Goal: Information Seeking & Learning: Learn about a topic

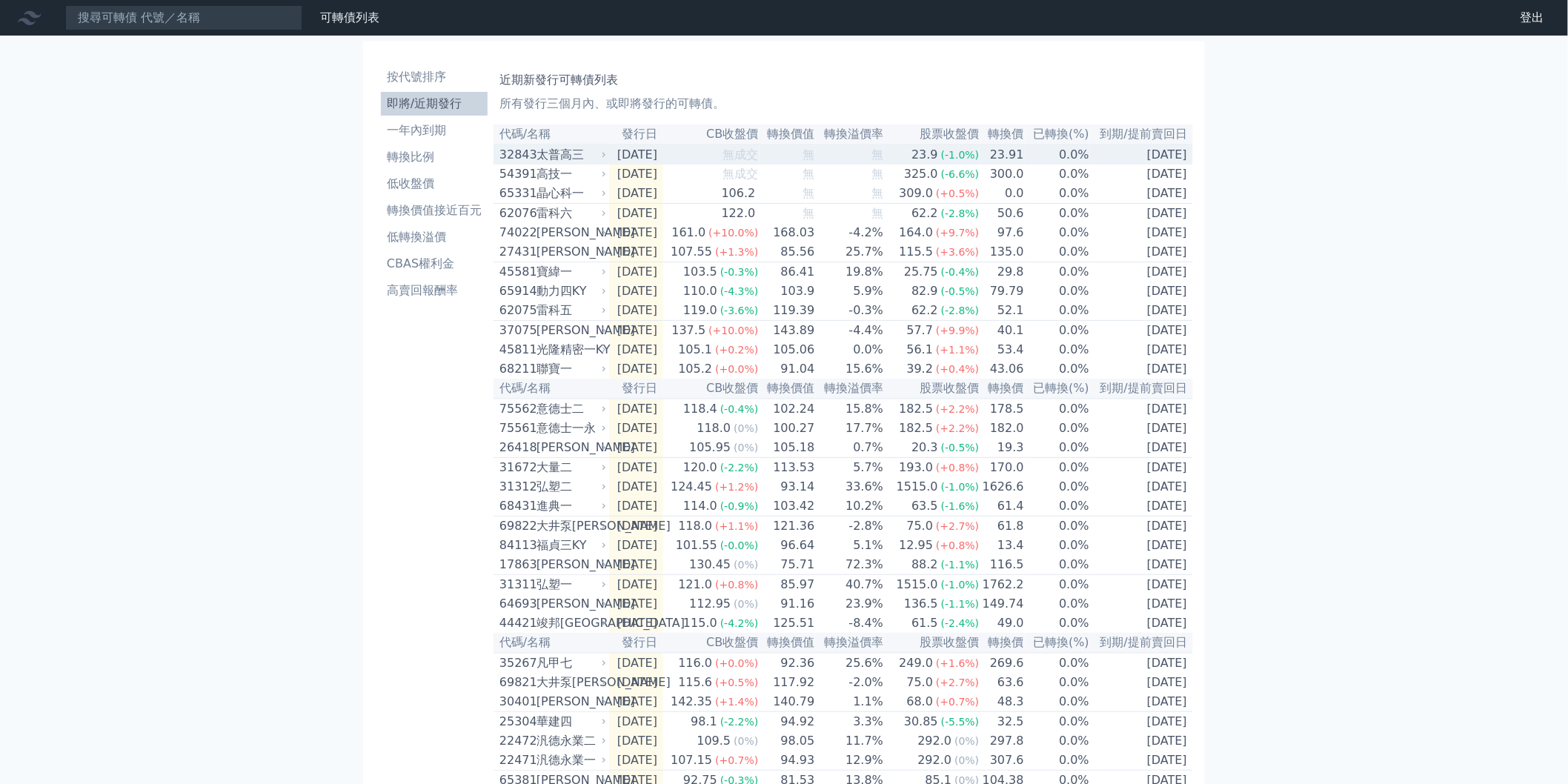
click at [1019, 160] on td "23.91" at bounding box center [1002, 154] width 44 height 20
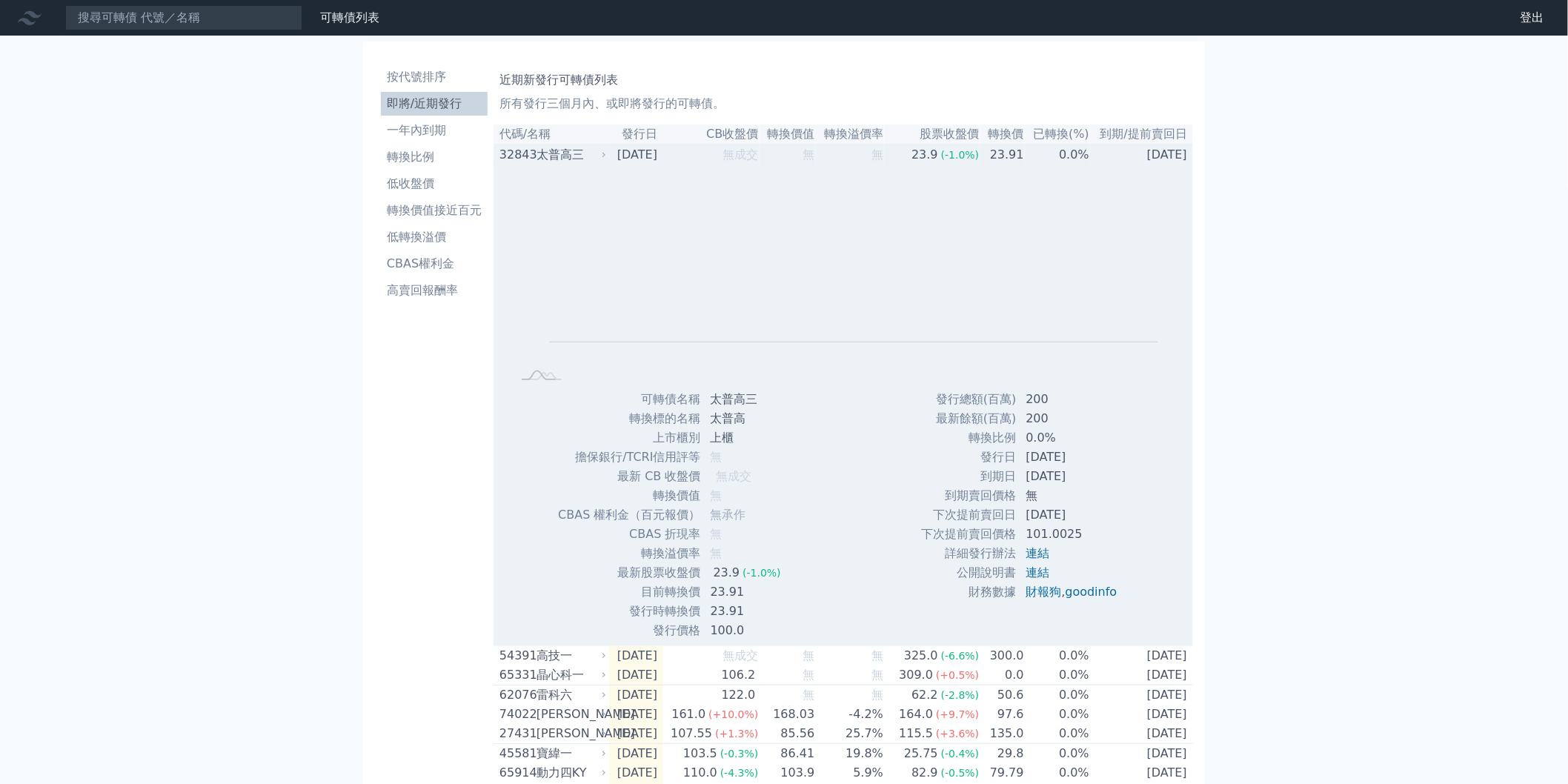
click at [1019, 160] on td "23.91" at bounding box center [1002, 154] width 44 height 20
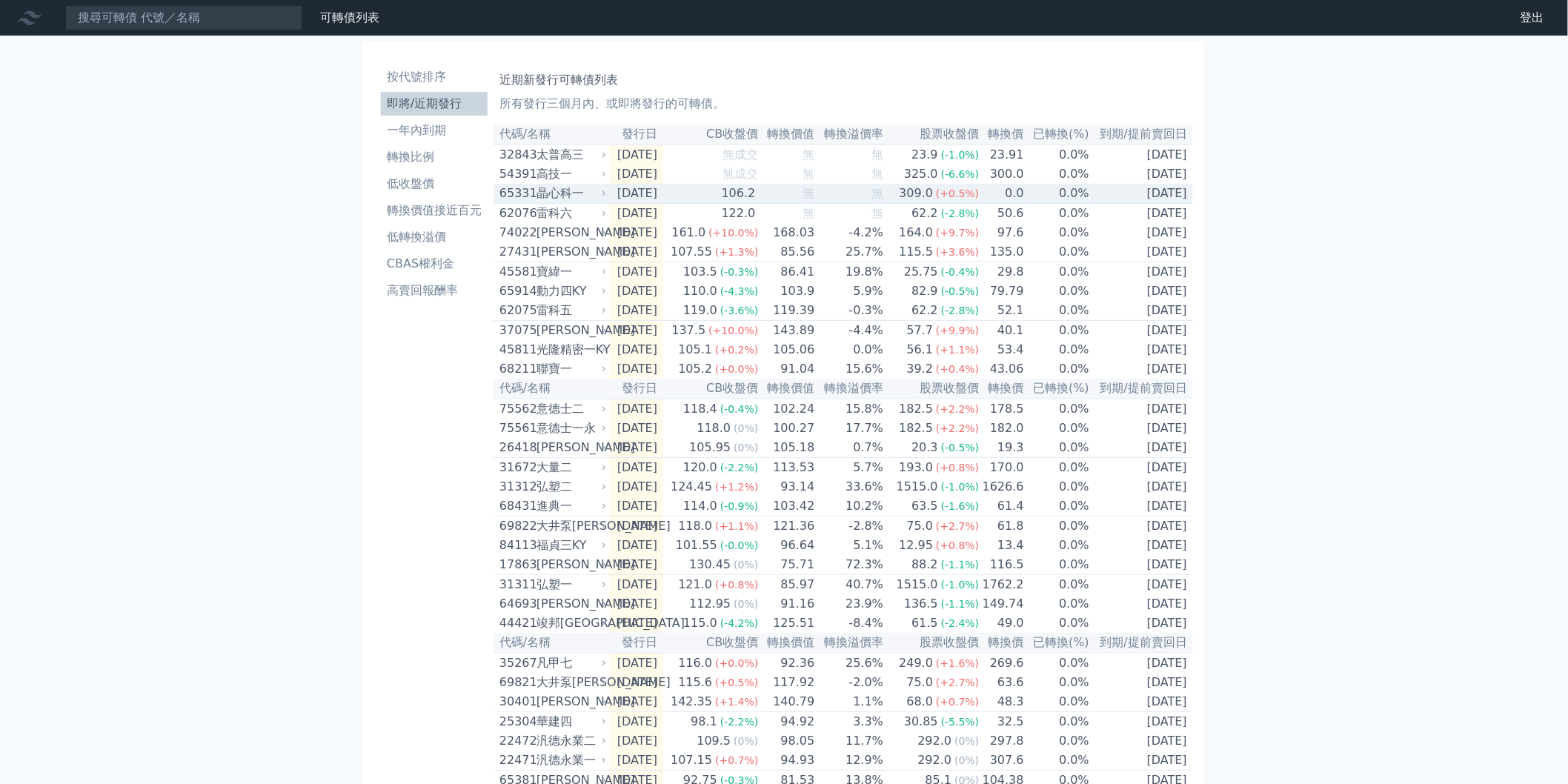
click at [1017, 196] on td "0.0" at bounding box center [1002, 193] width 44 height 20
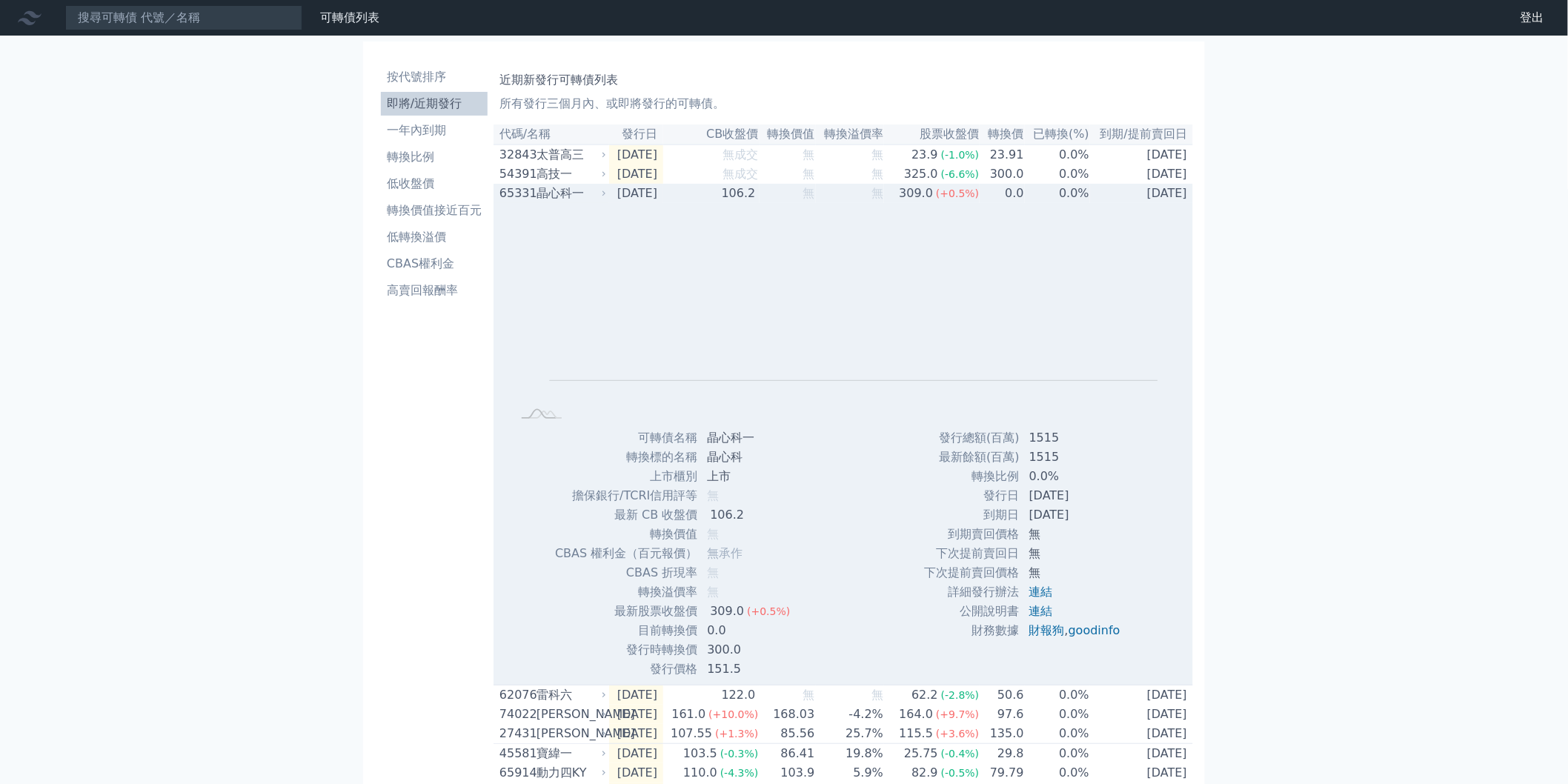
click at [1017, 198] on td "0.0" at bounding box center [1002, 193] width 44 height 19
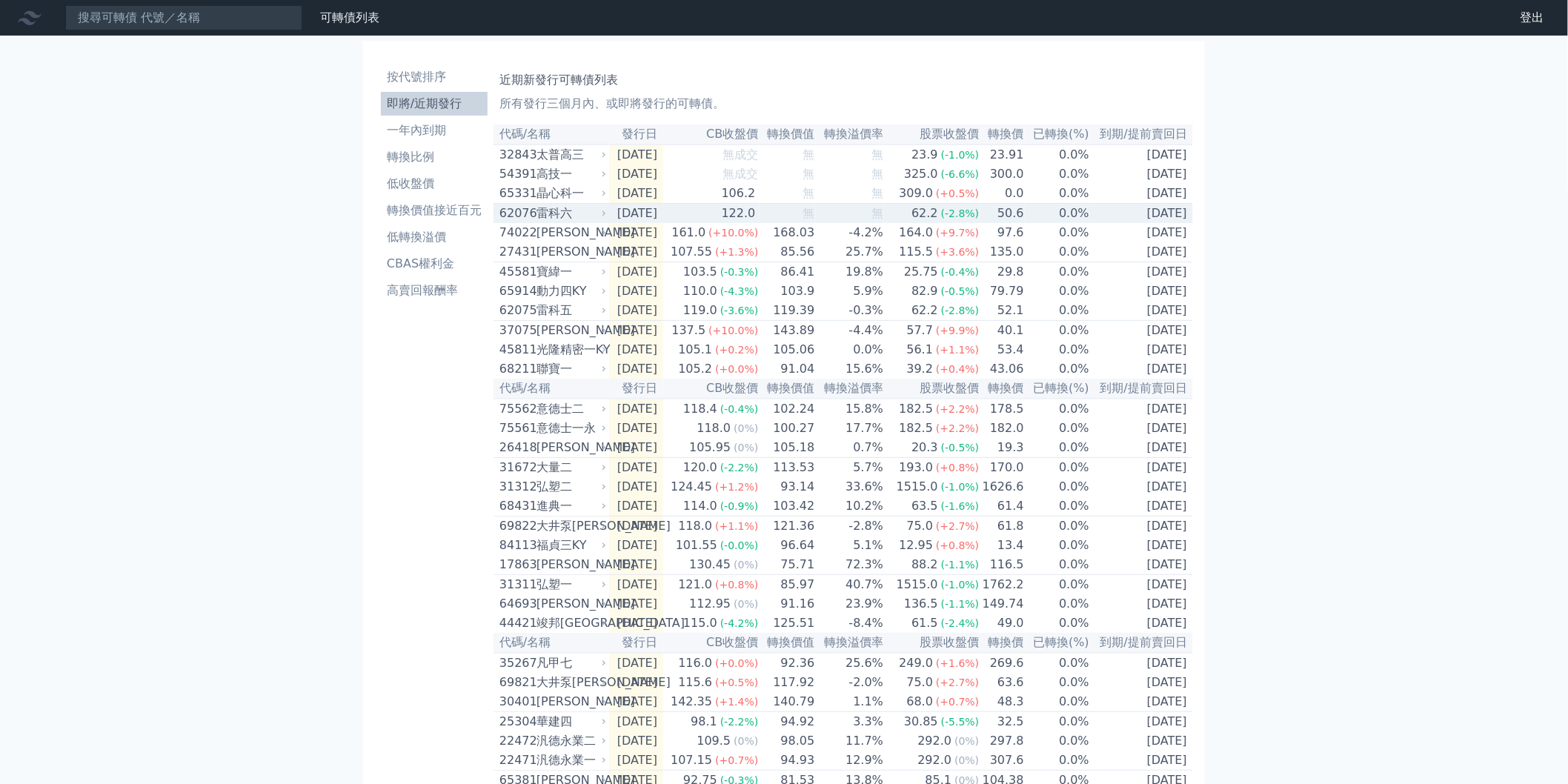
click at [1013, 221] on td "50.6" at bounding box center [1002, 213] width 44 height 20
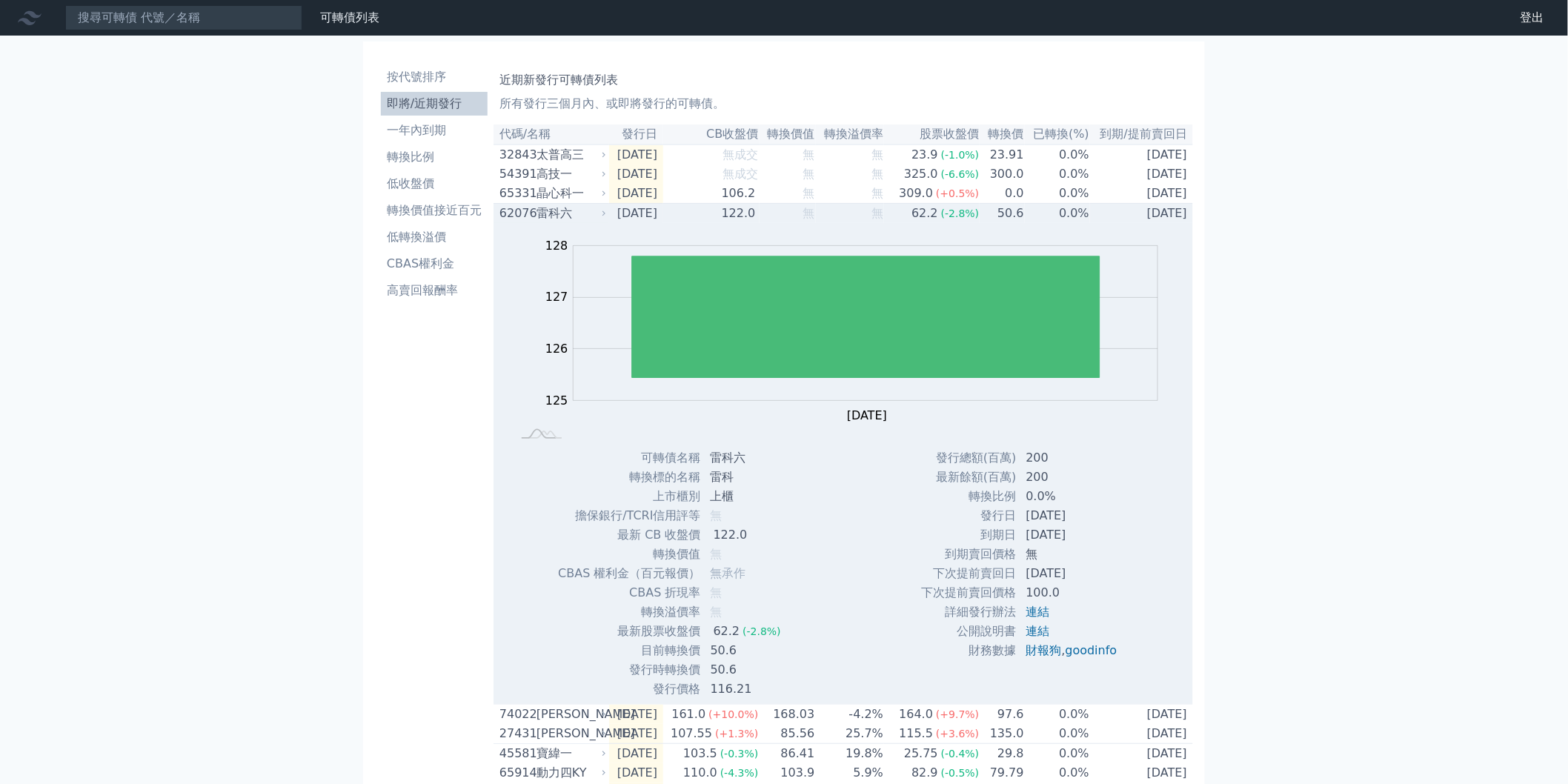
click at [1013, 221] on td "50.6" at bounding box center [1002, 213] width 44 height 20
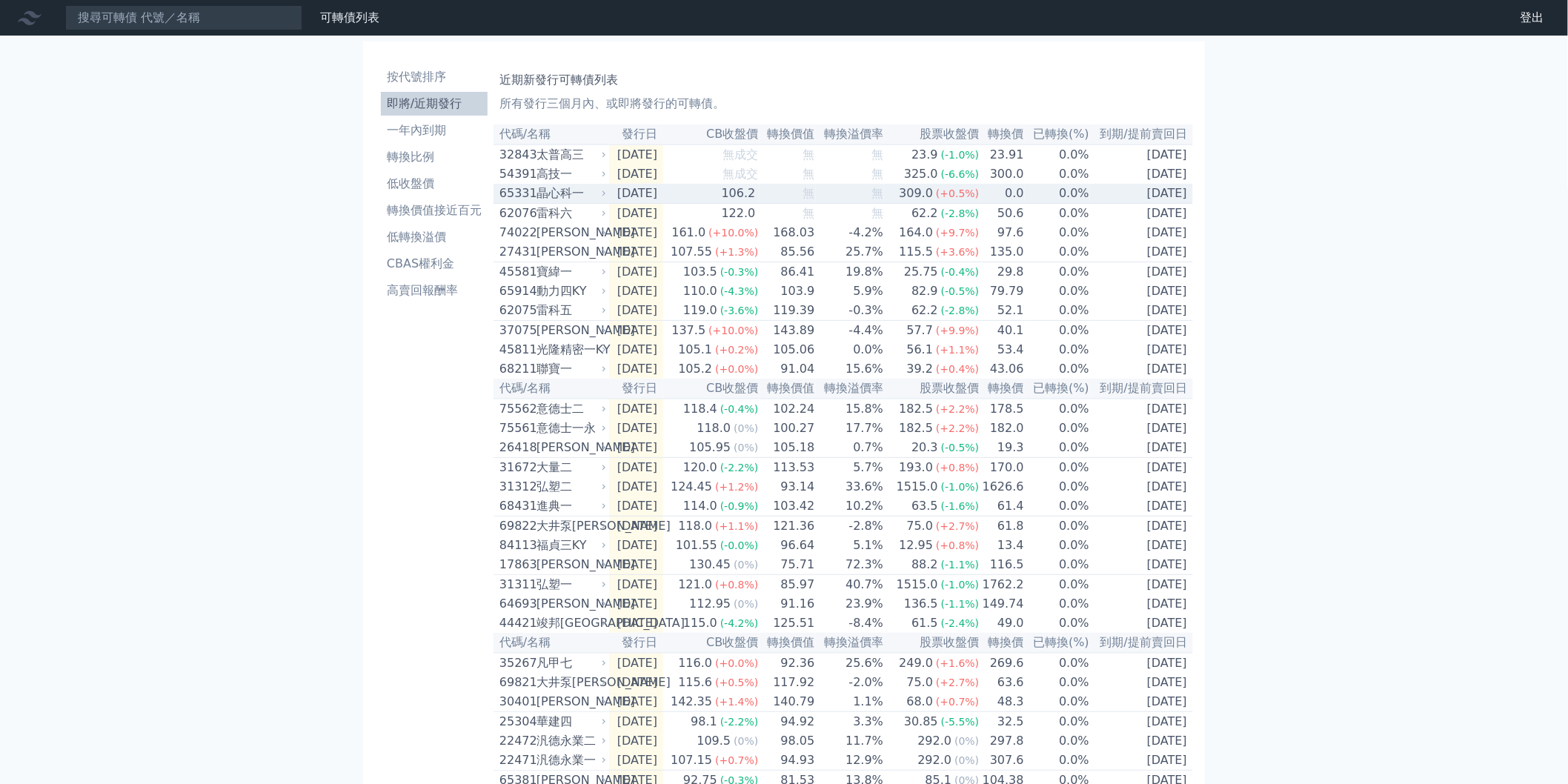
click at [1027, 202] on td "0.0%" at bounding box center [1057, 193] width 65 height 20
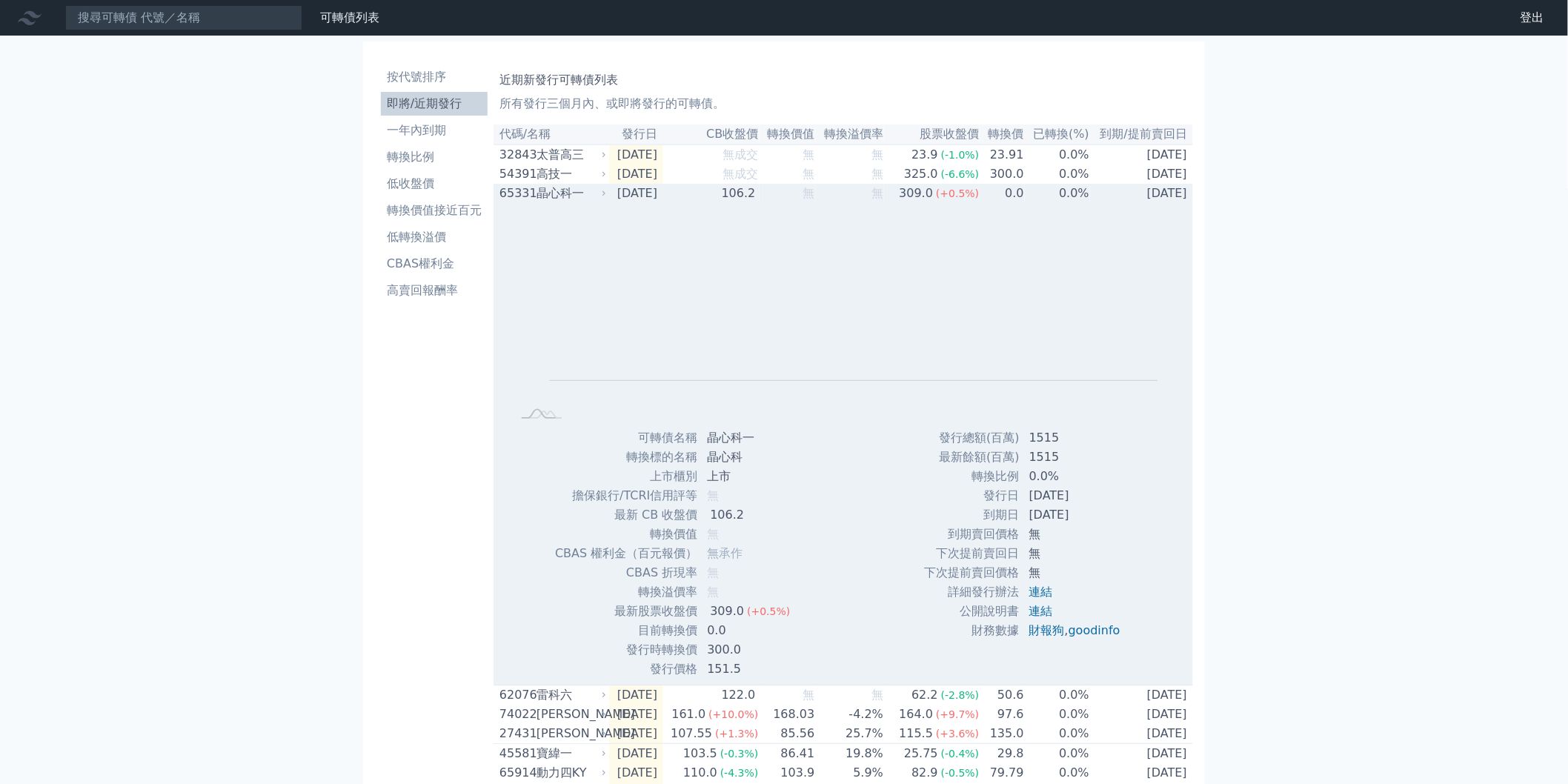
click at [1027, 202] on td "0.0%" at bounding box center [1057, 193] width 65 height 19
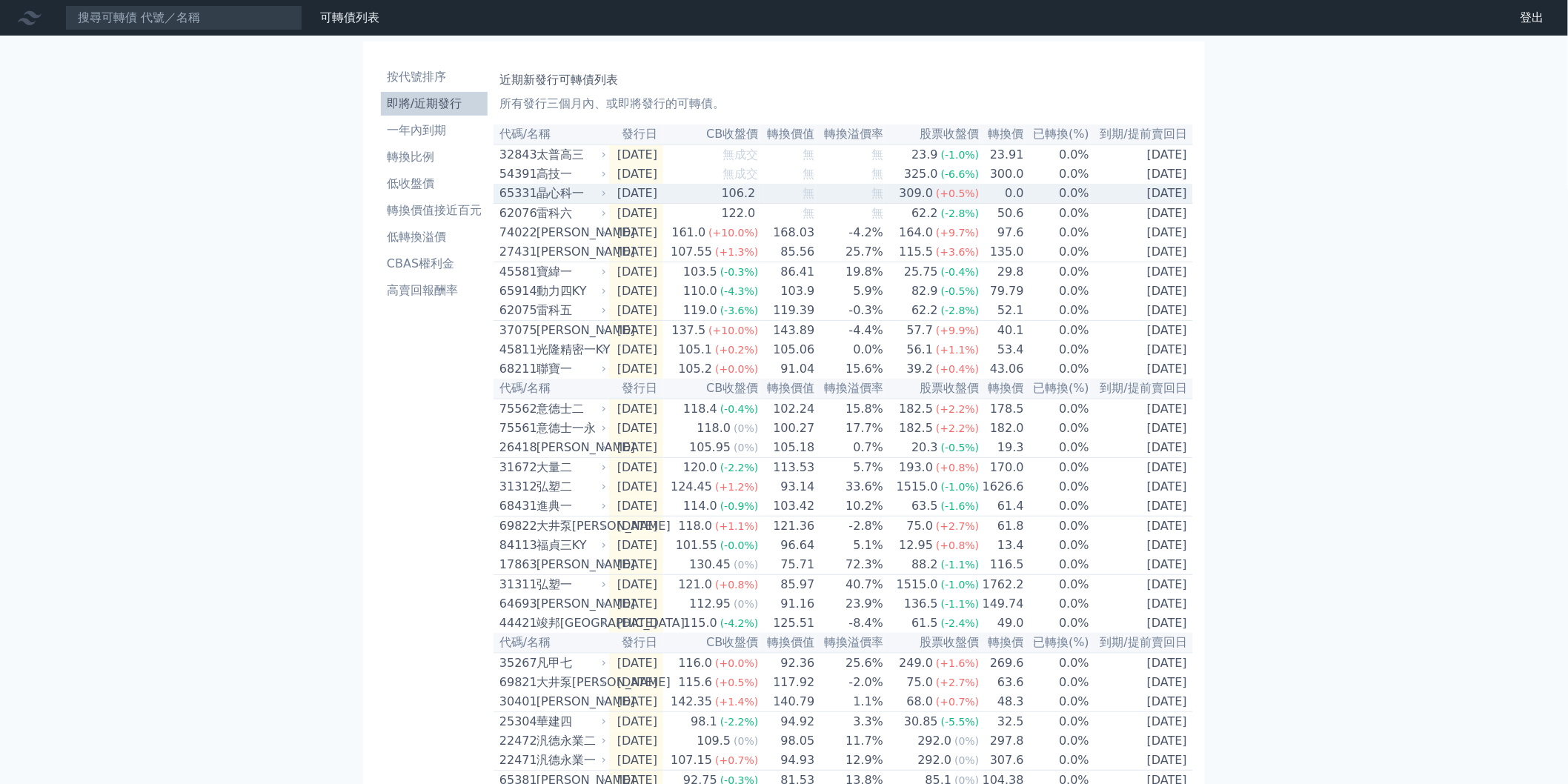
click at [734, 203] on td "106.2" at bounding box center [711, 193] width 96 height 20
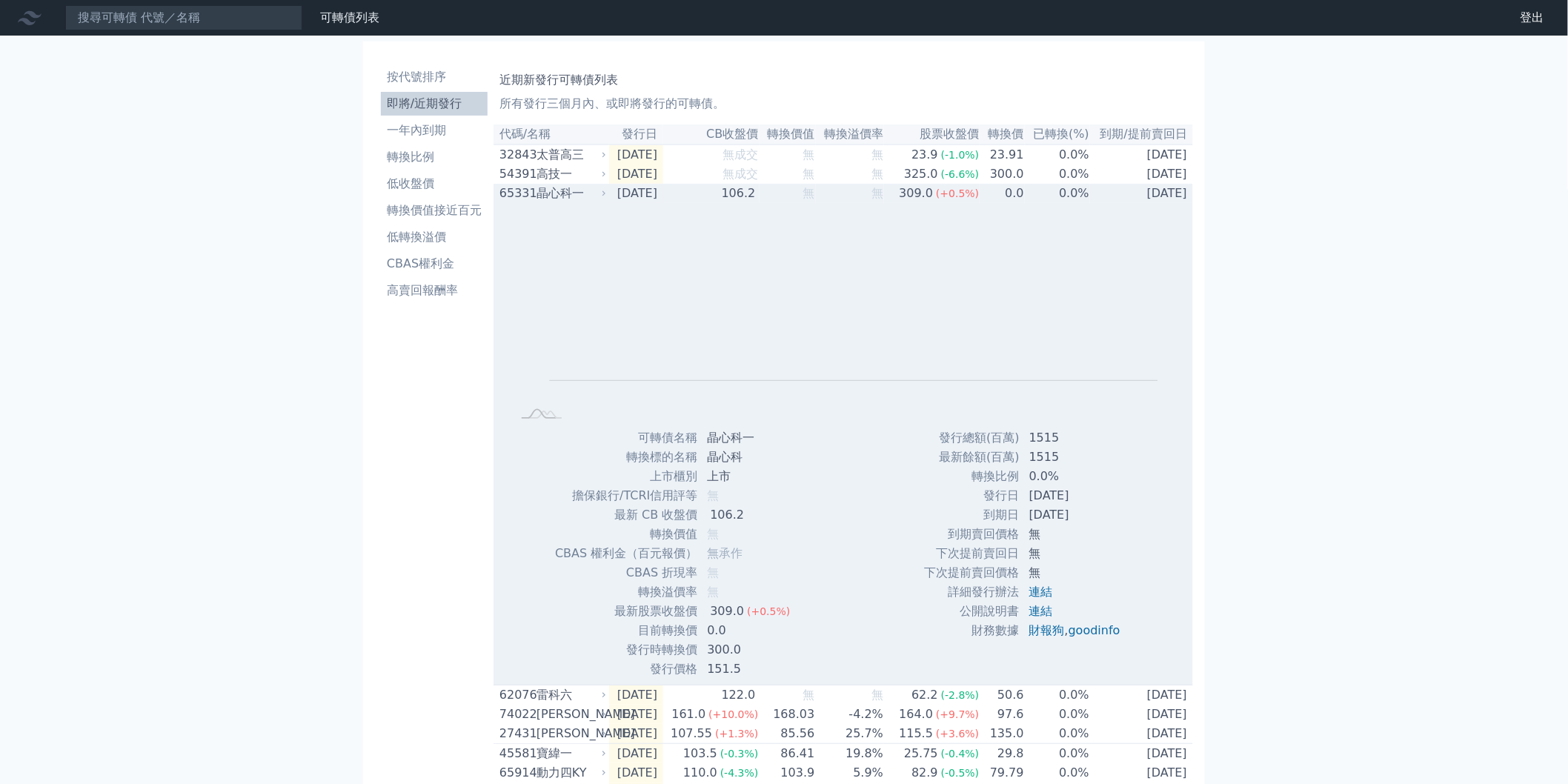
click at [734, 203] on td "106.2" at bounding box center [711, 193] width 96 height 19
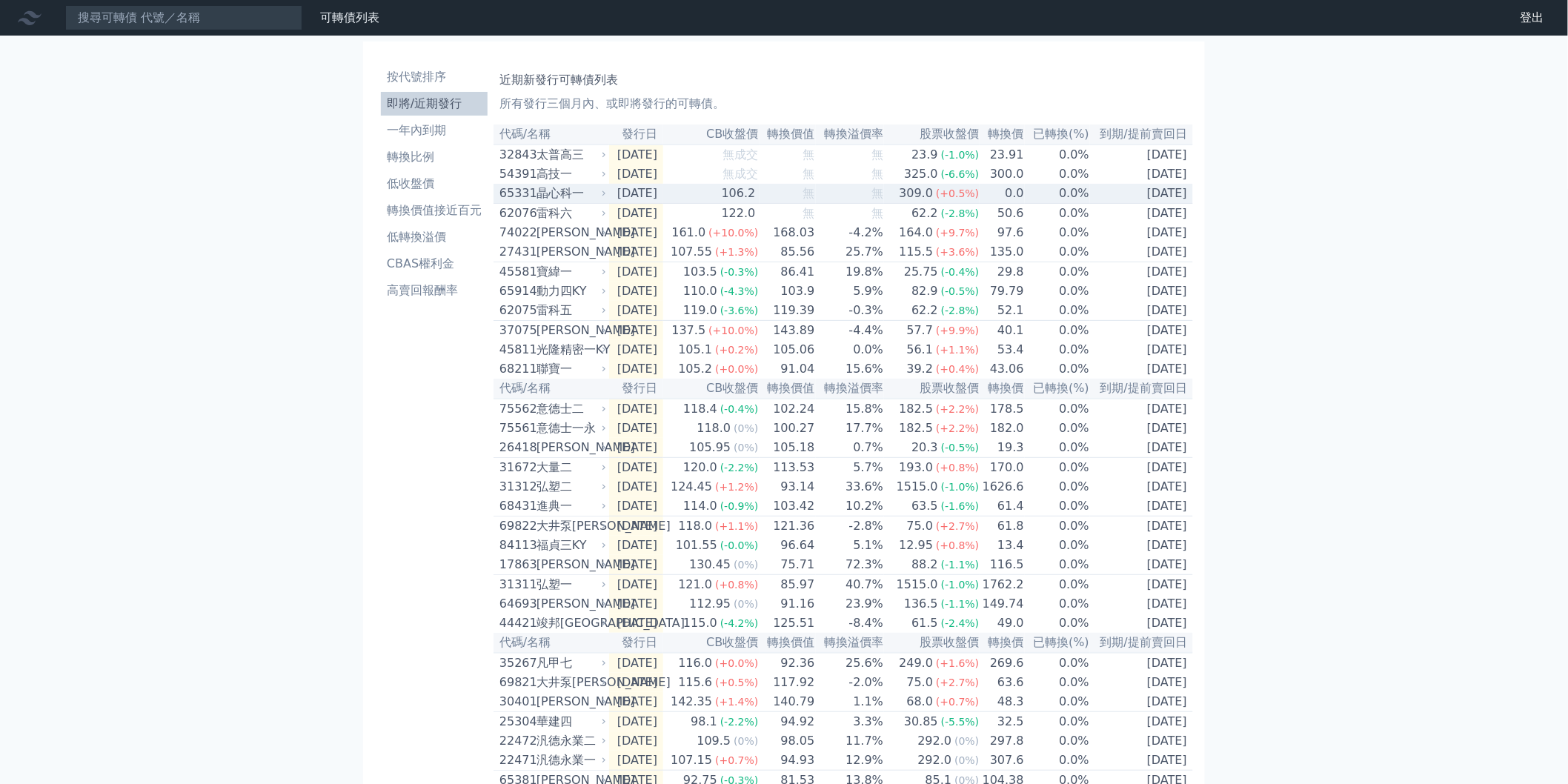
click at [1028, 194] on td "0.0%" at bounding box center [1057, 193] width 65 height 20
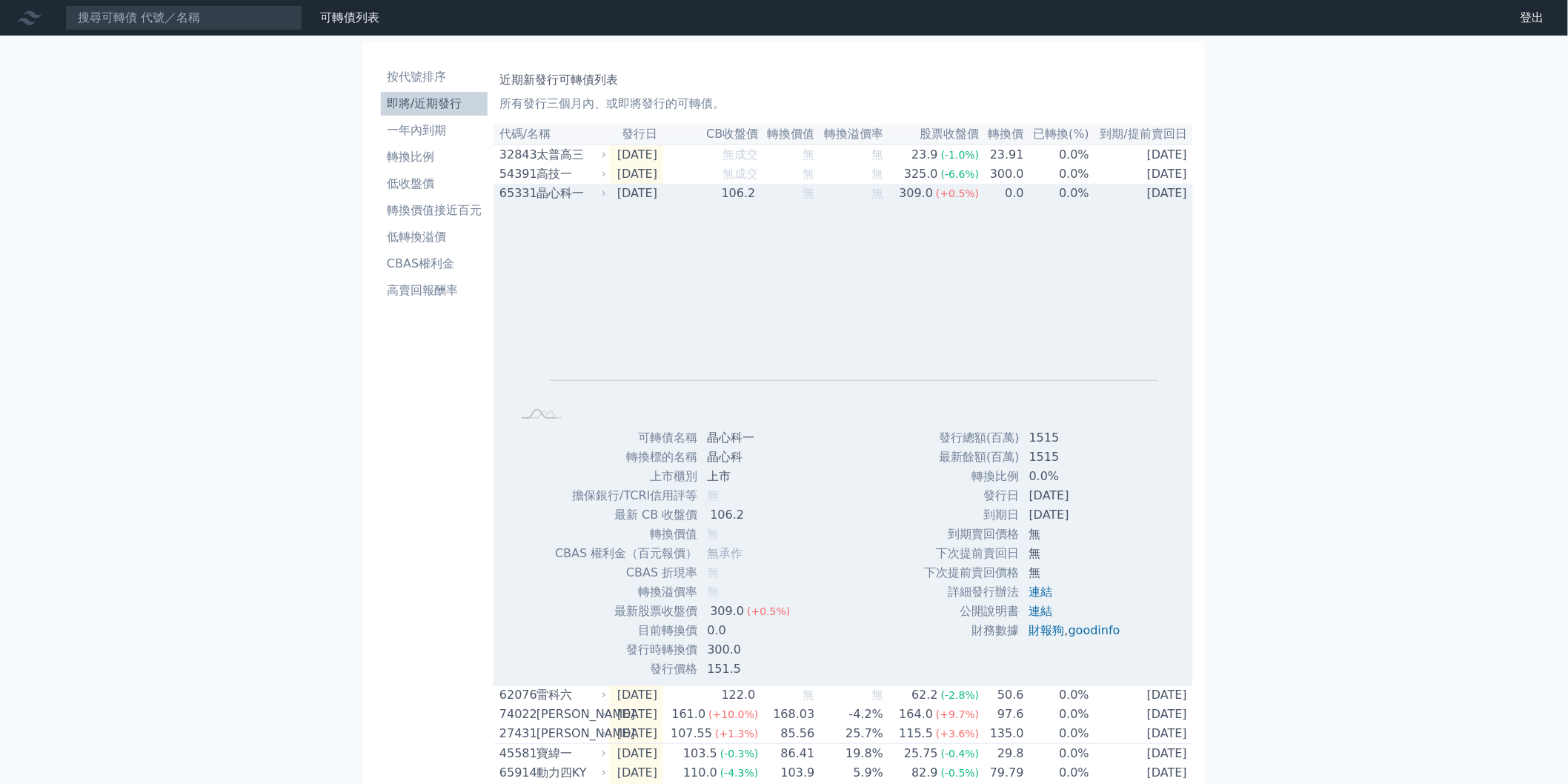
click at [1024, 197] on td "0.0" at bounding box center [1002, 193] width 44 height 19
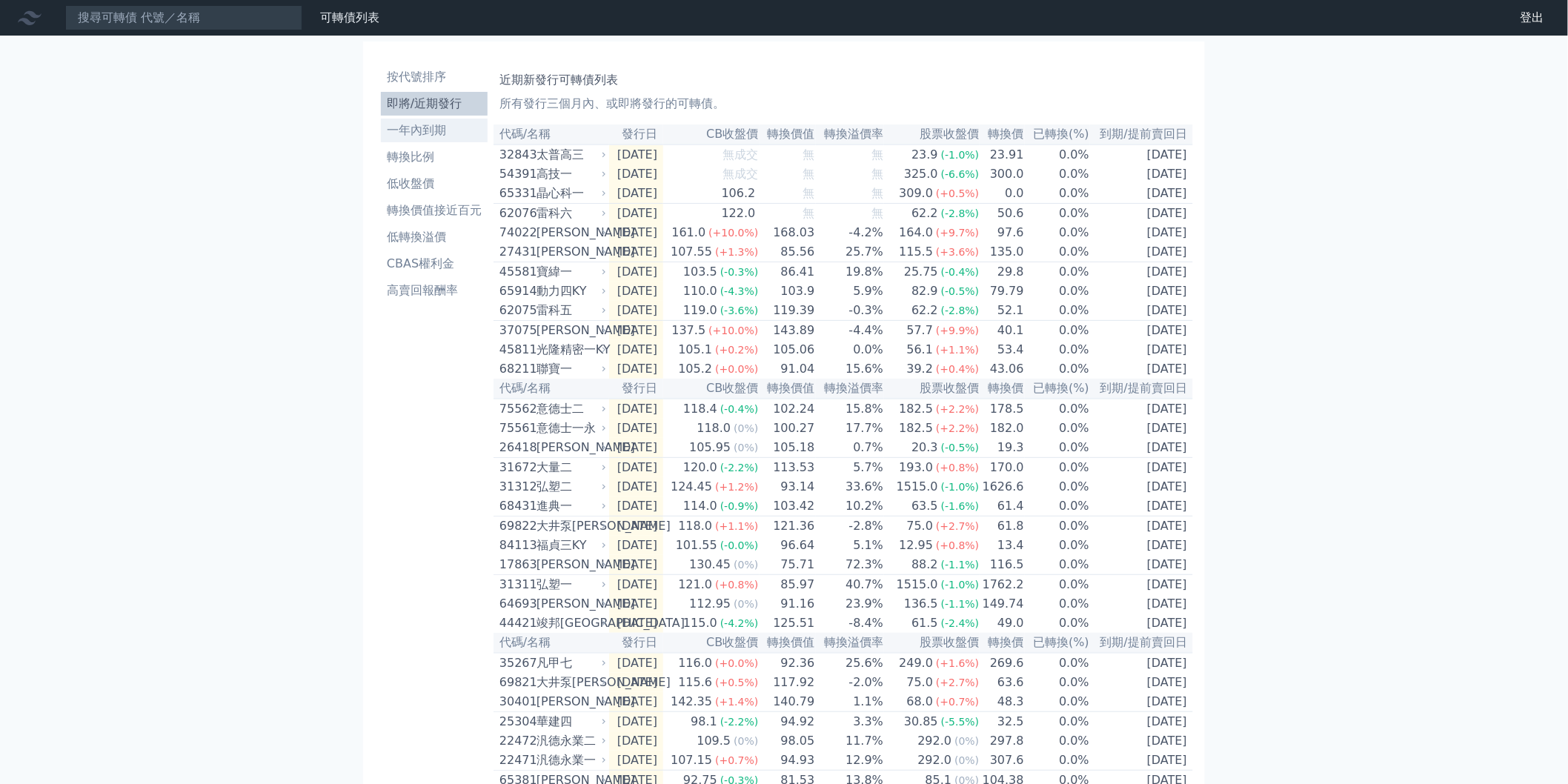
click at [418, 125] on li "一年內到期" at bounding box center [434, 131] width 107 height 18
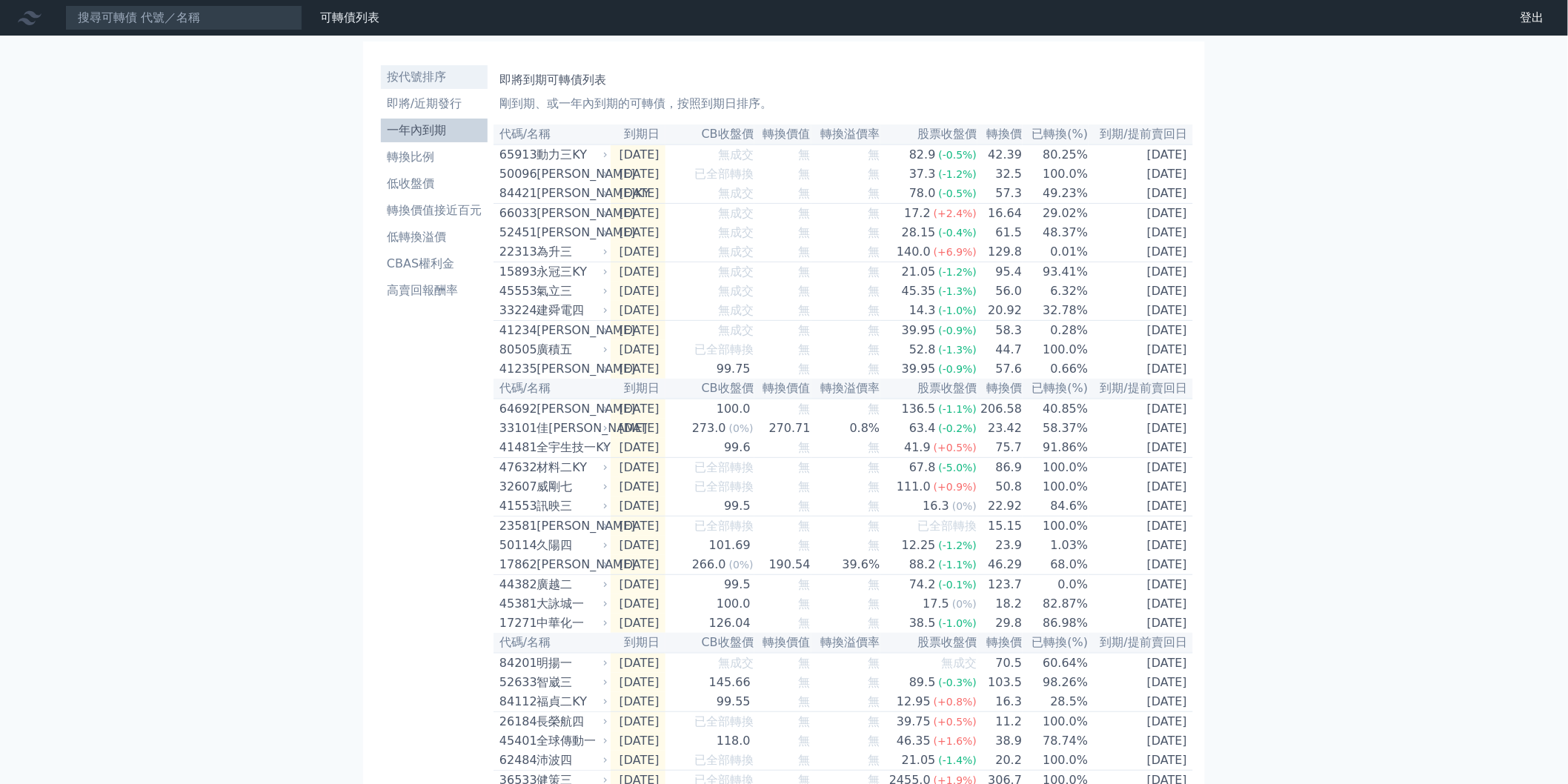
click at [421, 70] on li "按代號排序" at bounding box center [434, 77] width 107 height 18
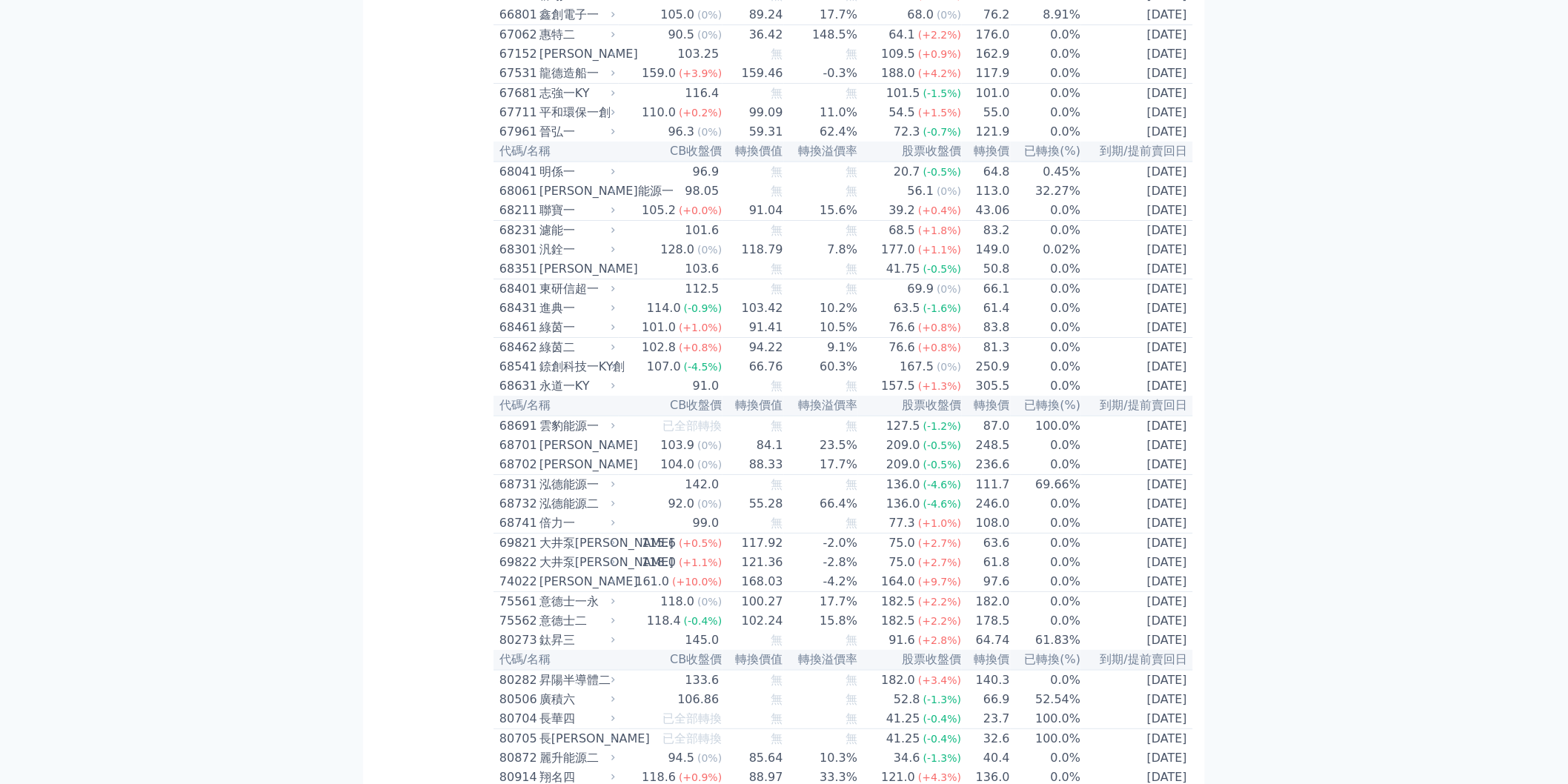
scroll to position [5581, 0]
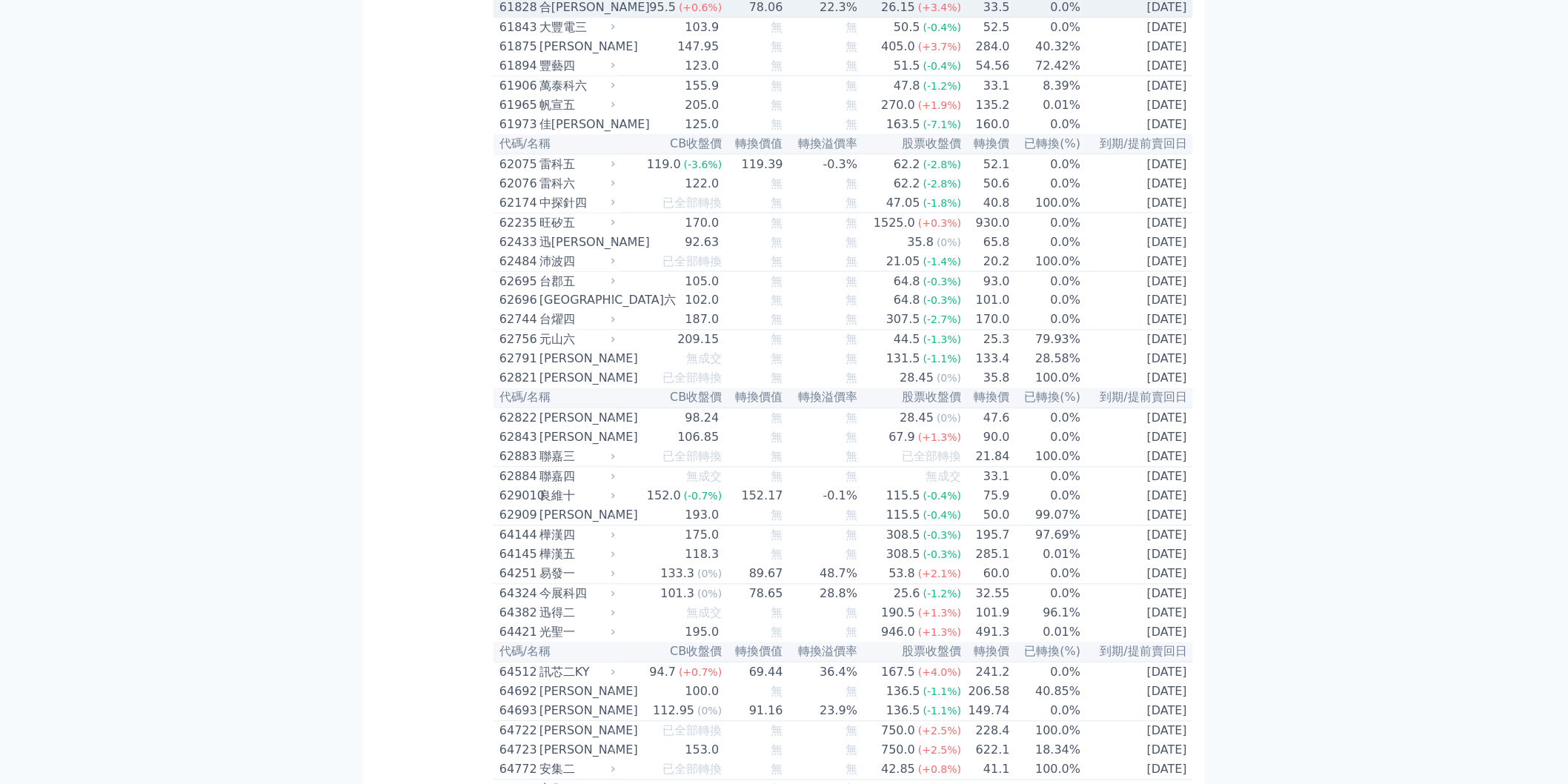
click at [928, 13] on span "(+3.4%)" at bounding box center [939, 8] width 43 height 12
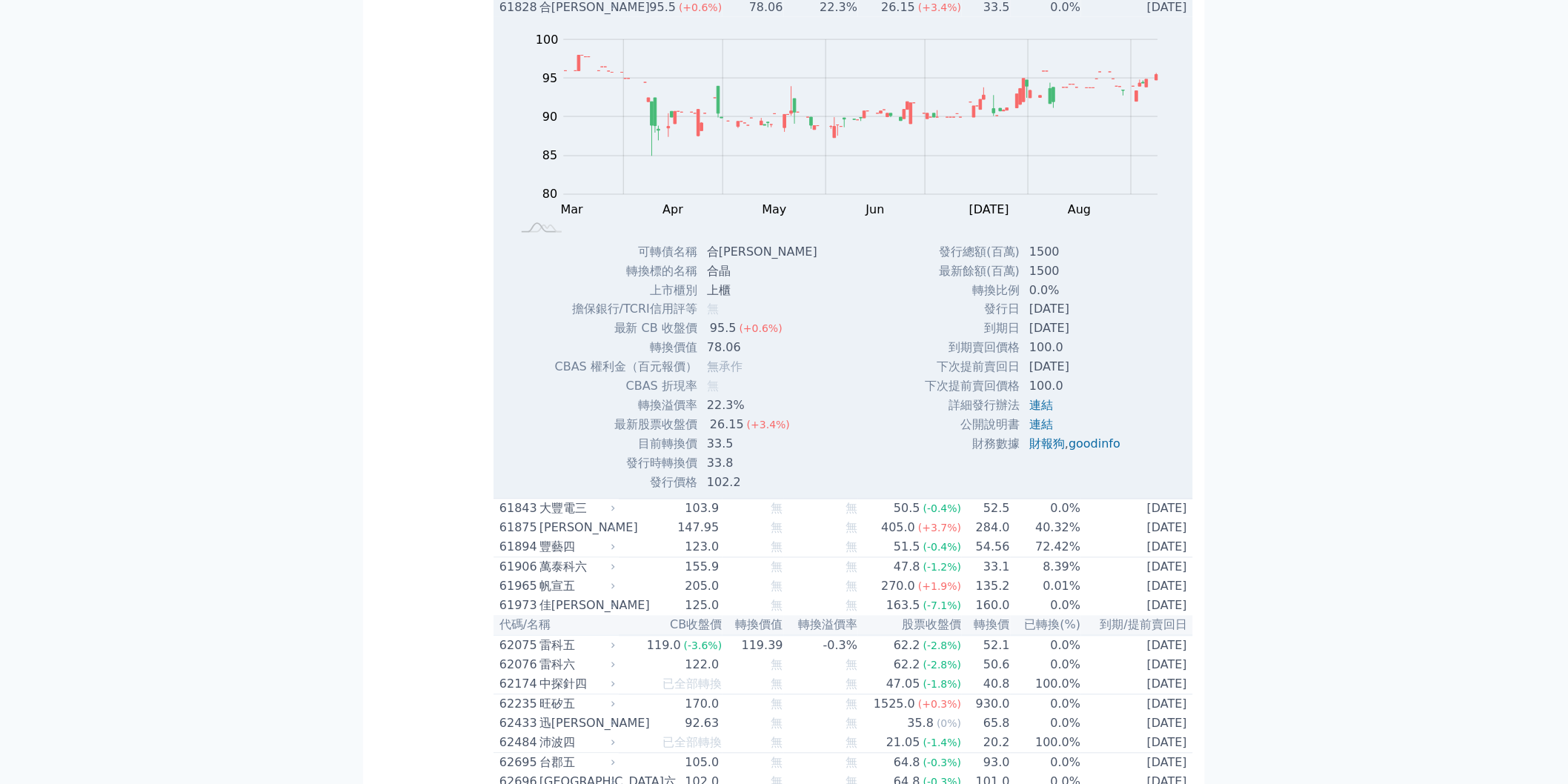
click at [937, 13] on span "(+3.4%)" at bounding box center [939, 8] width 43 height 12
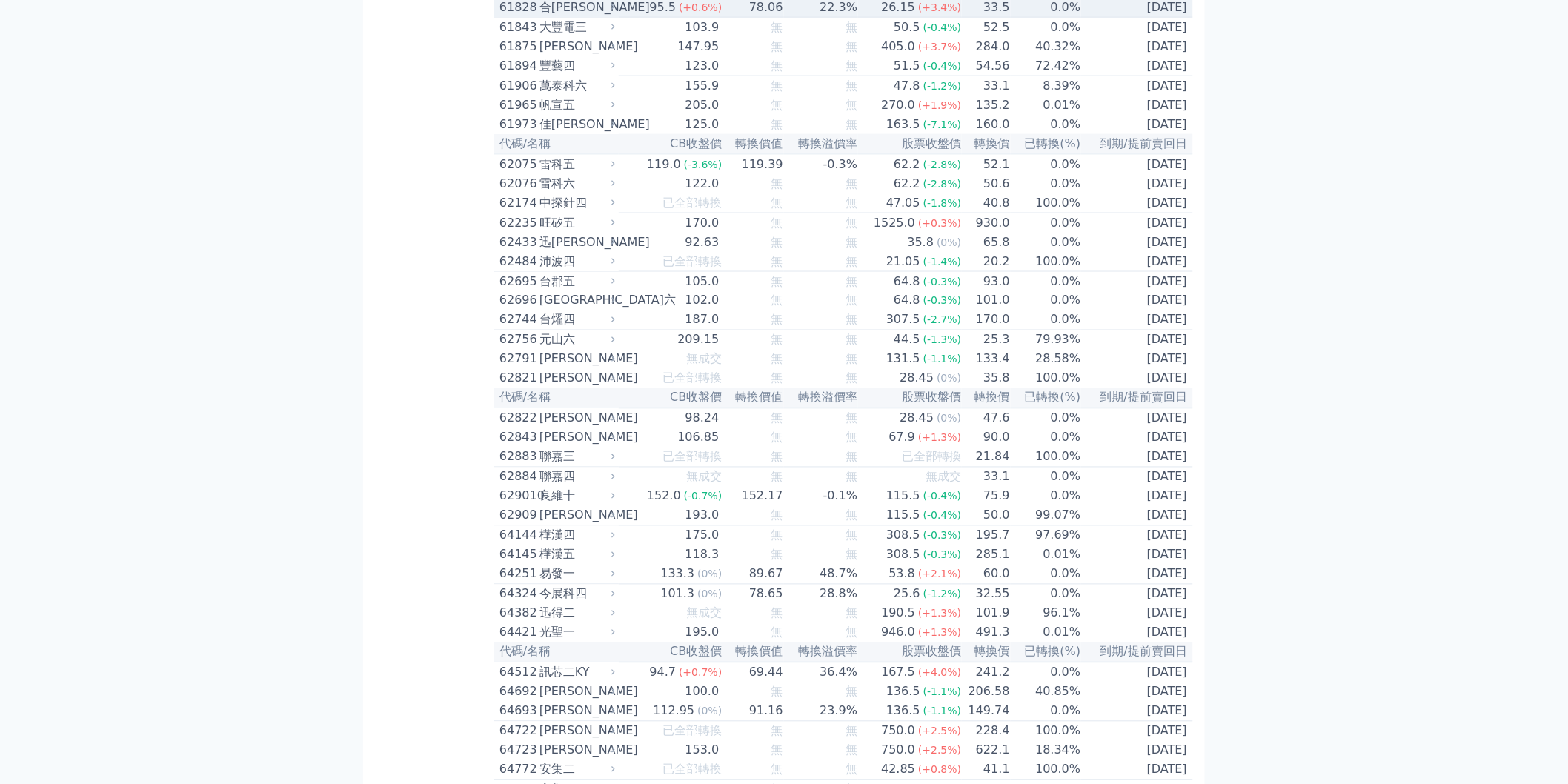
click at [946, 13] on span "(+3.4%)" at bounding box center [939, 8] width 43 height 12
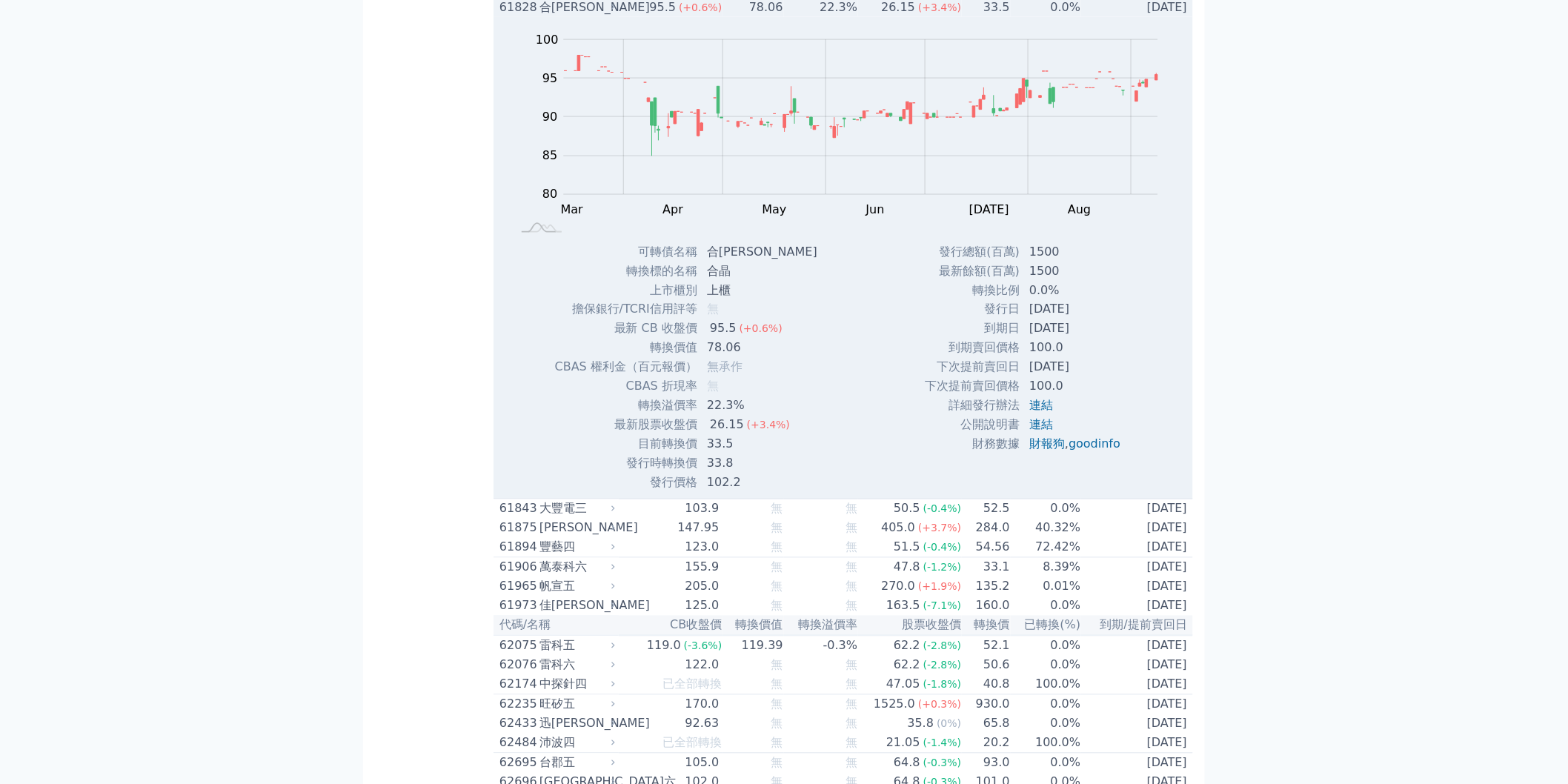
click at [946, 13] on span "(+3.4%)" at bounding box center [939, 8] width 43 height 12
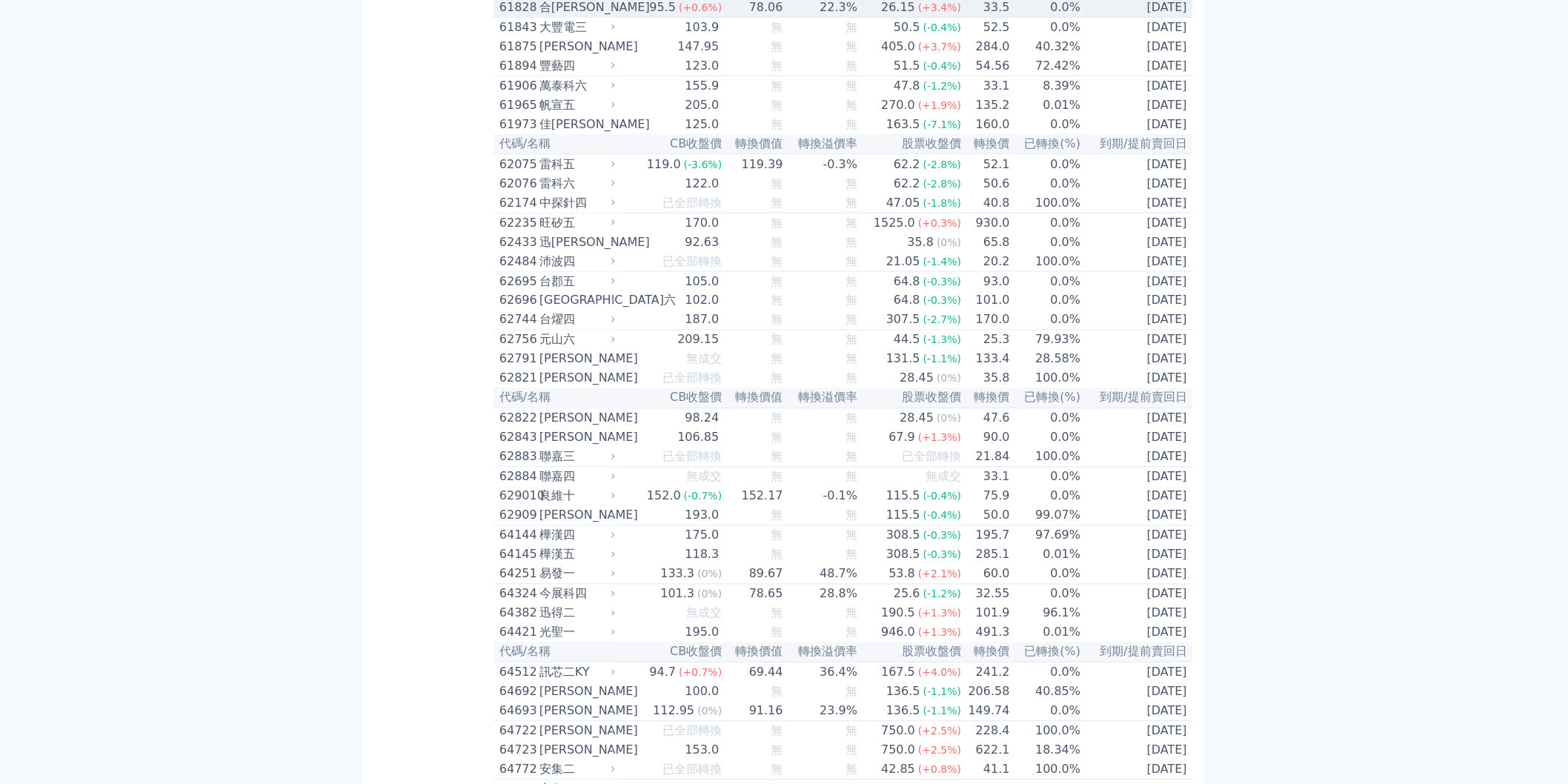
click at [945, 13] on span "(+3.4%)" at bounding box center [939, 8] width 43 height 12
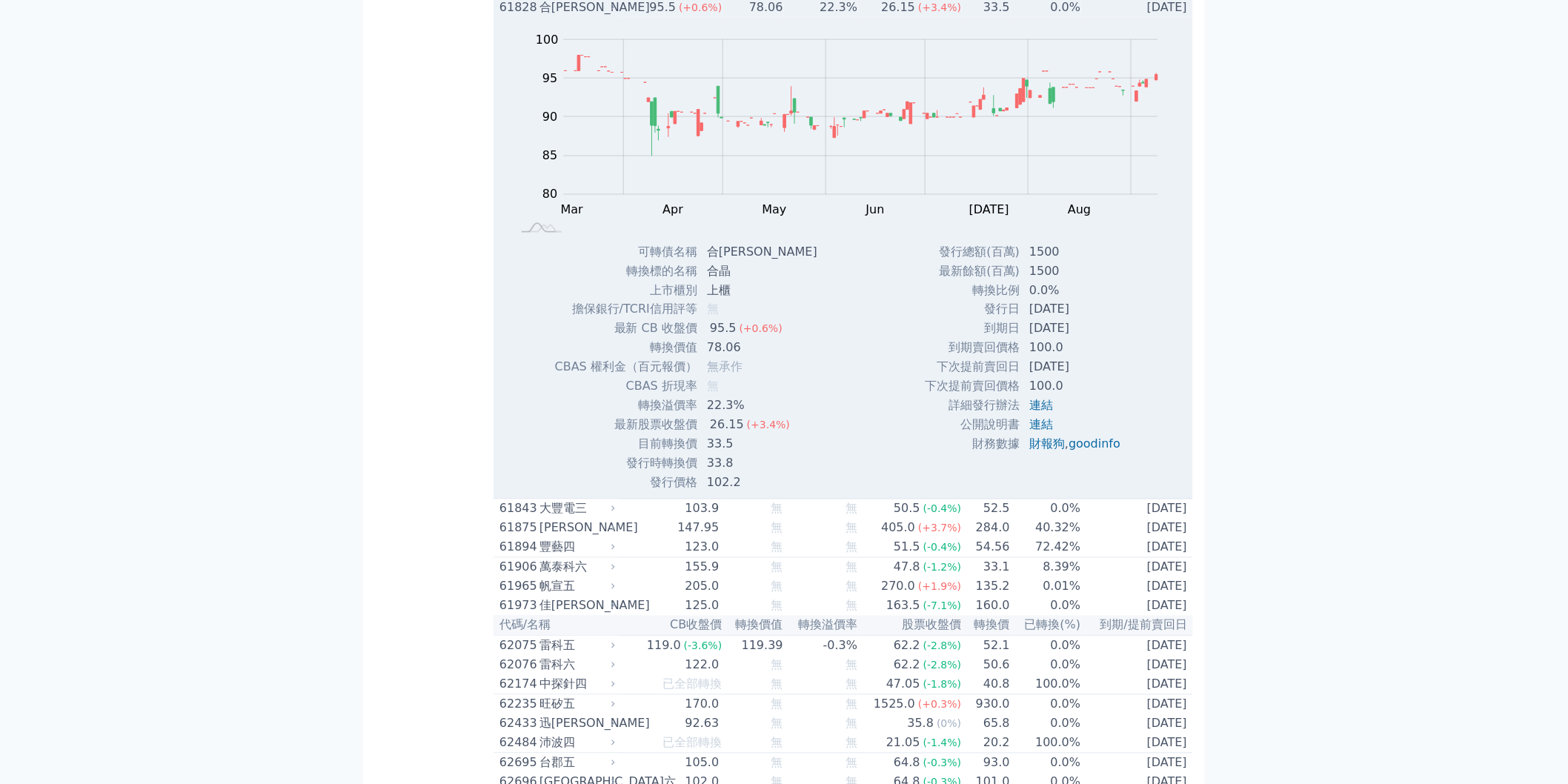
click at [945, 13] on span "(+3.4%)" at bounding box center [939, 8] width 43 height 12
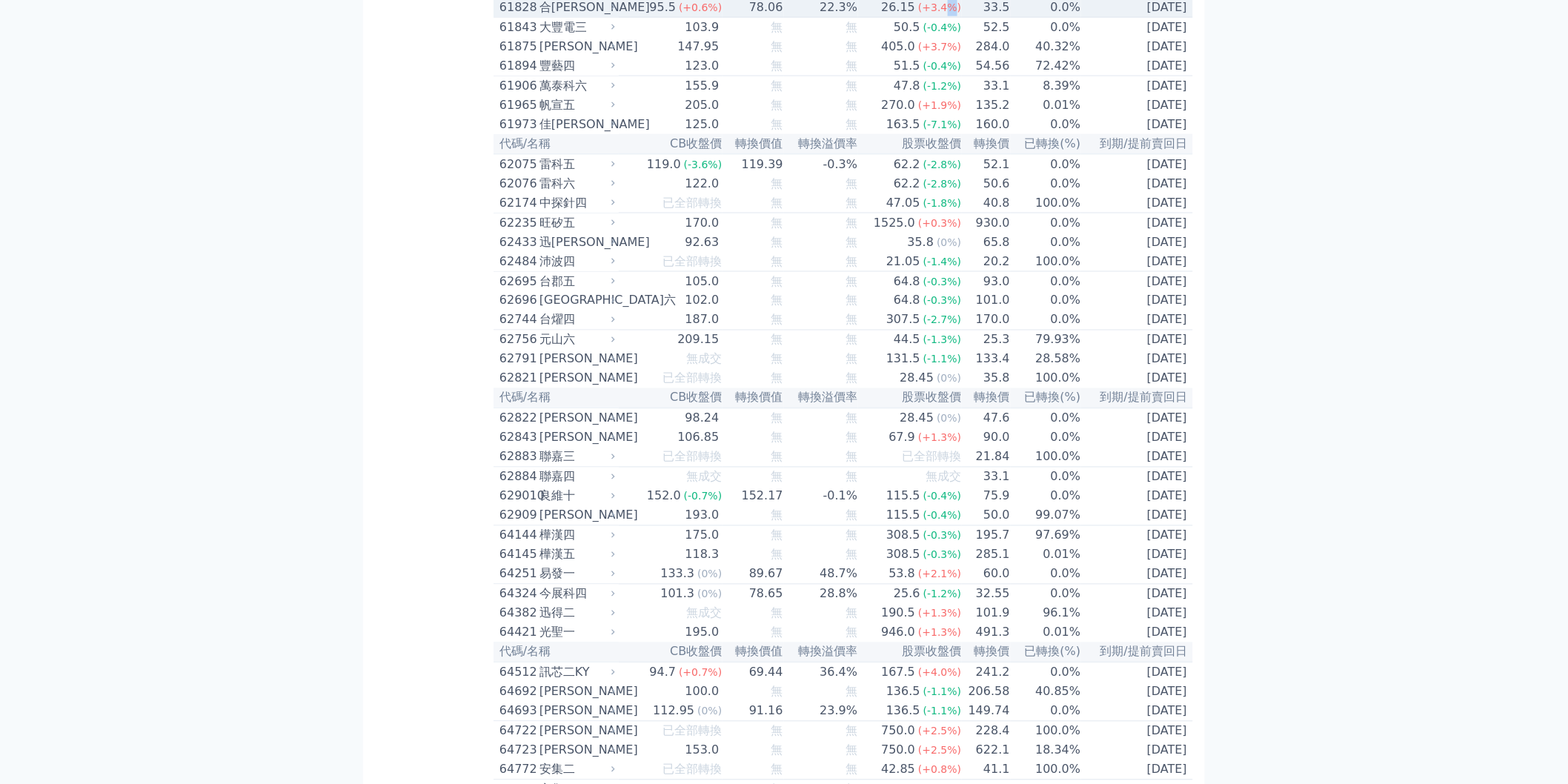
click at [945, 13] on span "(+3.4%)" at bounding box center [939, 8] width 43 height 12
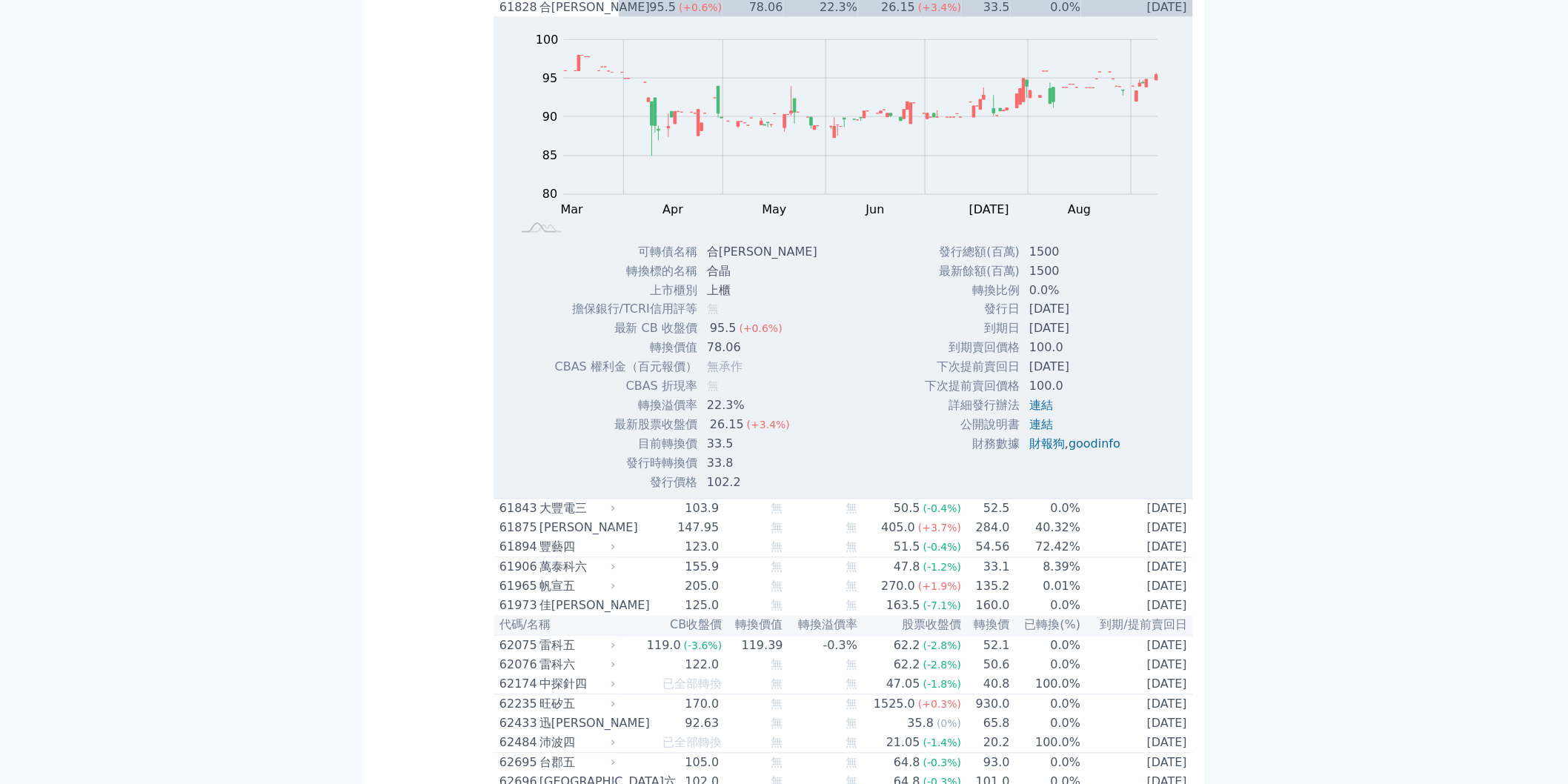
click at [1114, 17] on td "[DATE]" at bounding box center [1136, 8] width 112 height 19
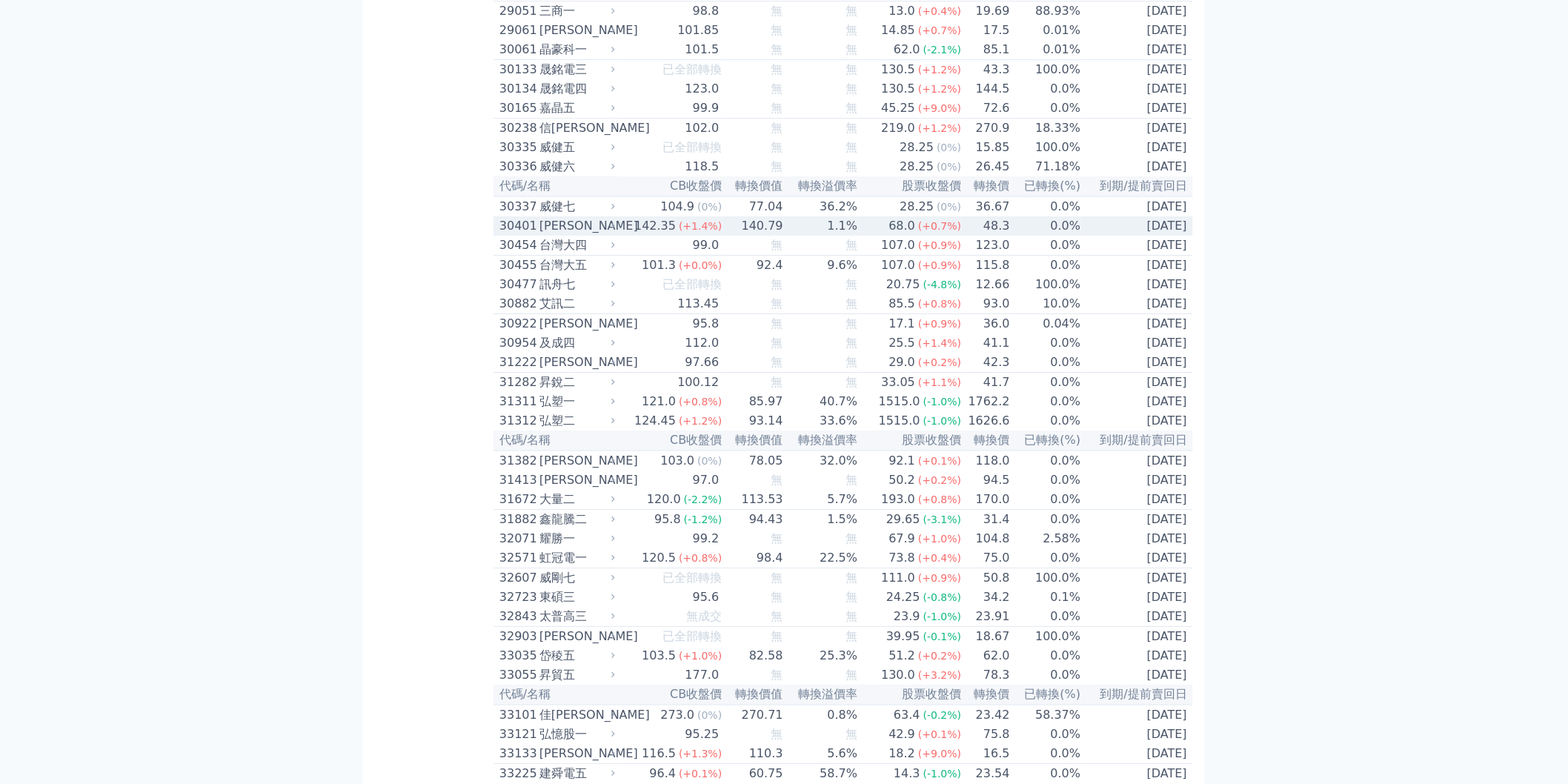
scroll to position [2108, 0]
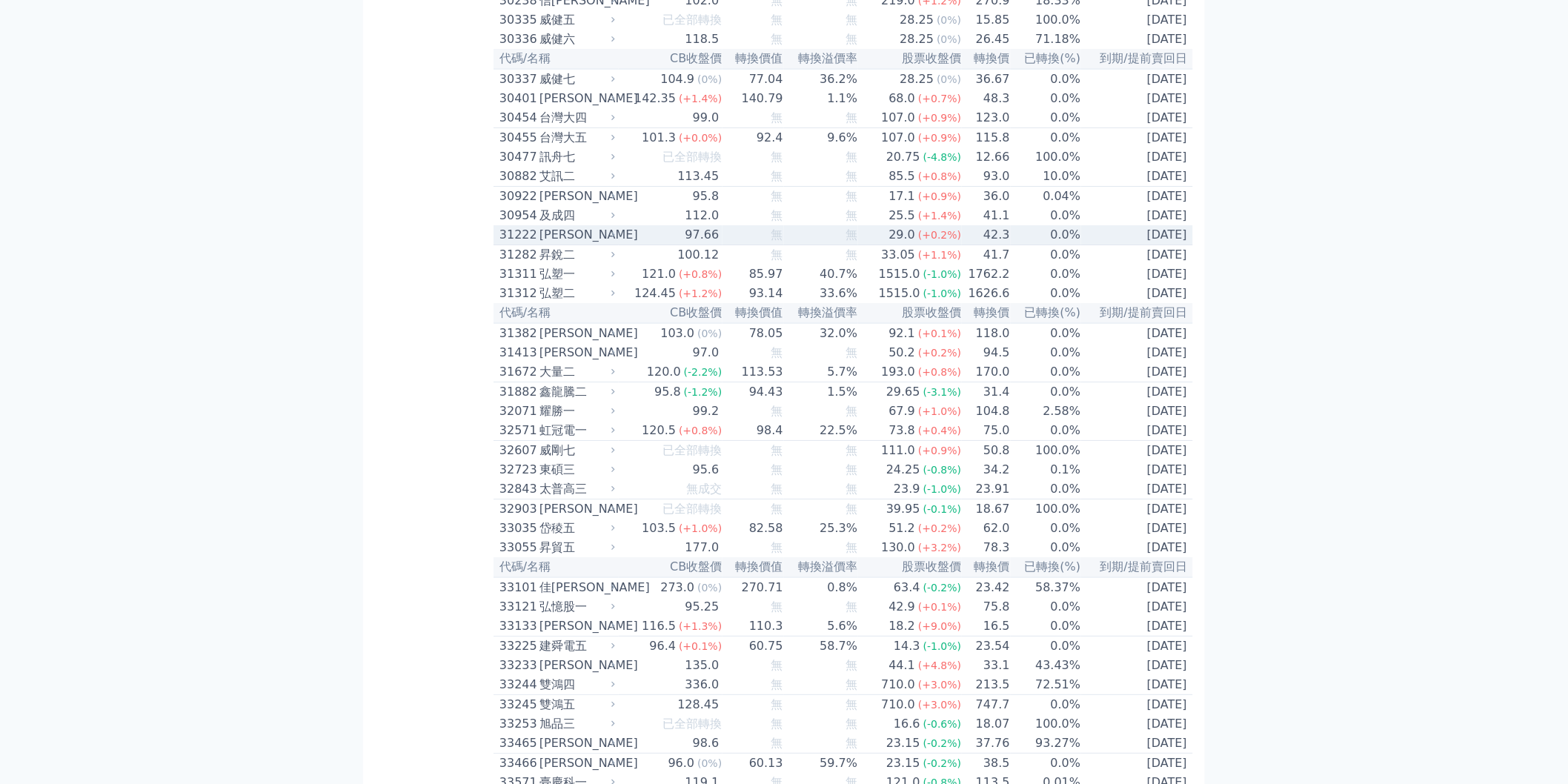
click at [1010, 246] on td "0.0%" at bounding box center [1046, 235] width 71 height 20
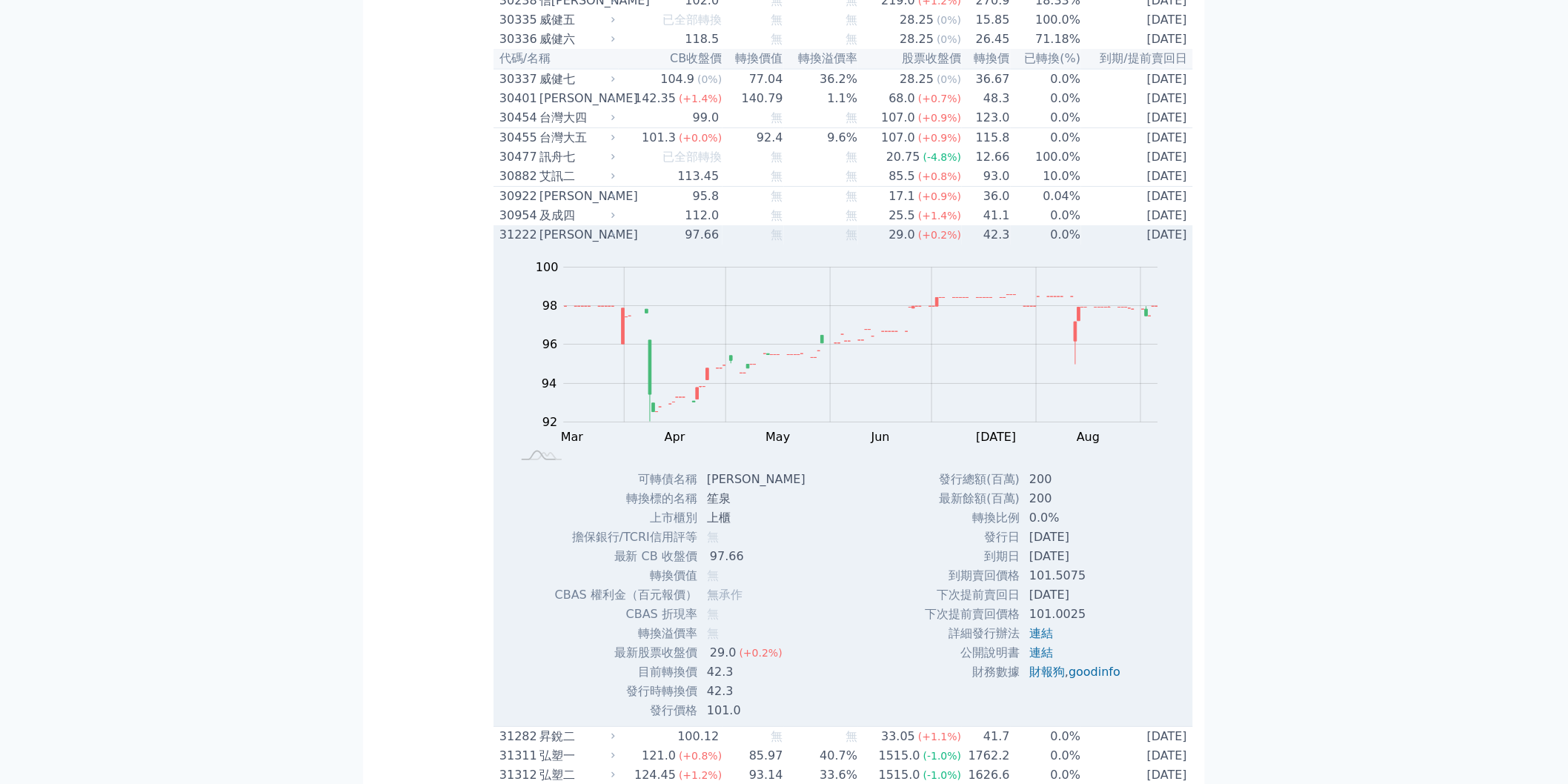
click at [1012, 245] on td "0.0%" at bounding box center [1046, 235] width 71 height 19
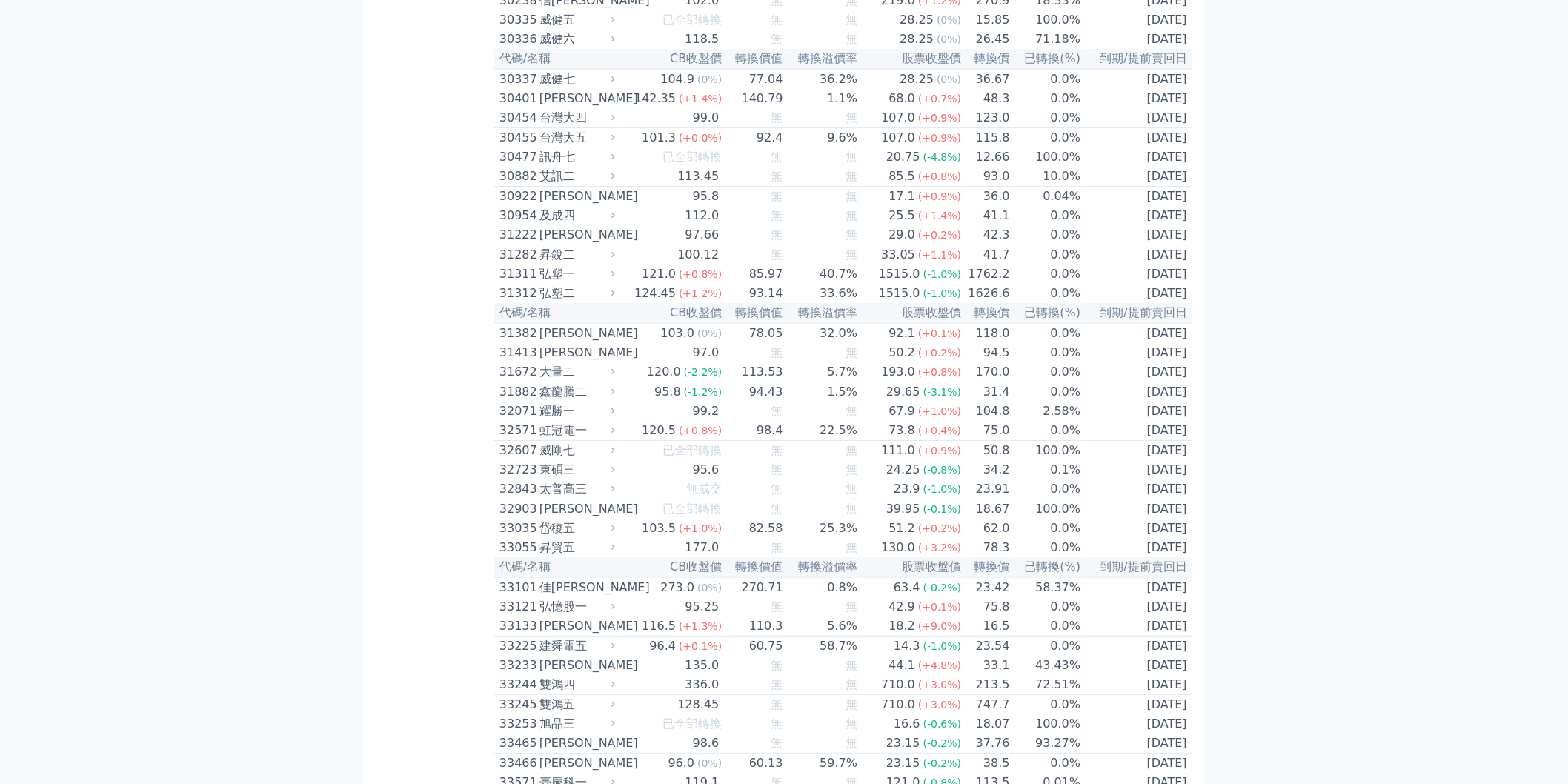
scroll to position [1065, 0]
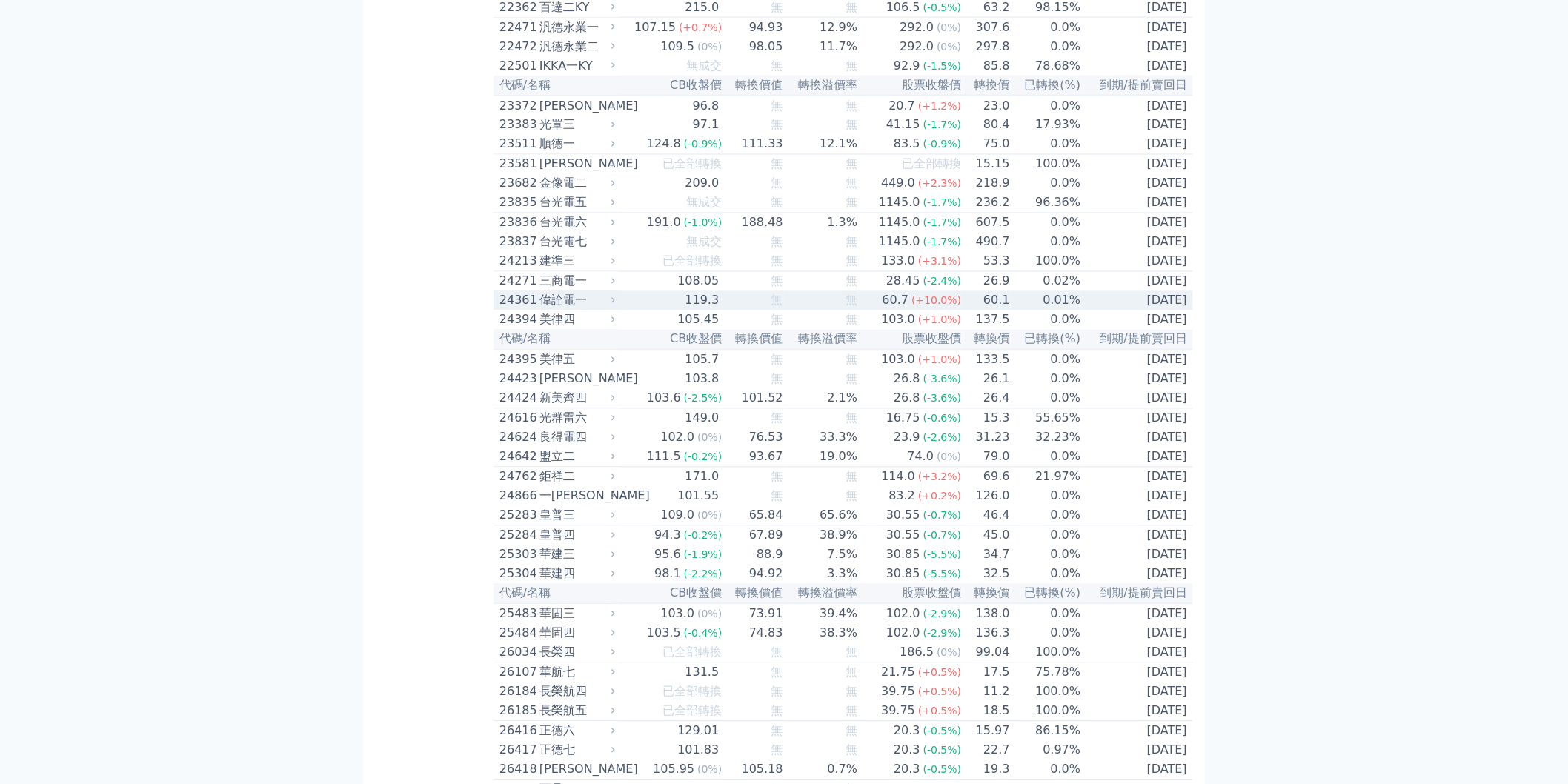
click at [1010, 310] on td "0.01%" at bounding box center [1046, 300] width 71 height 19
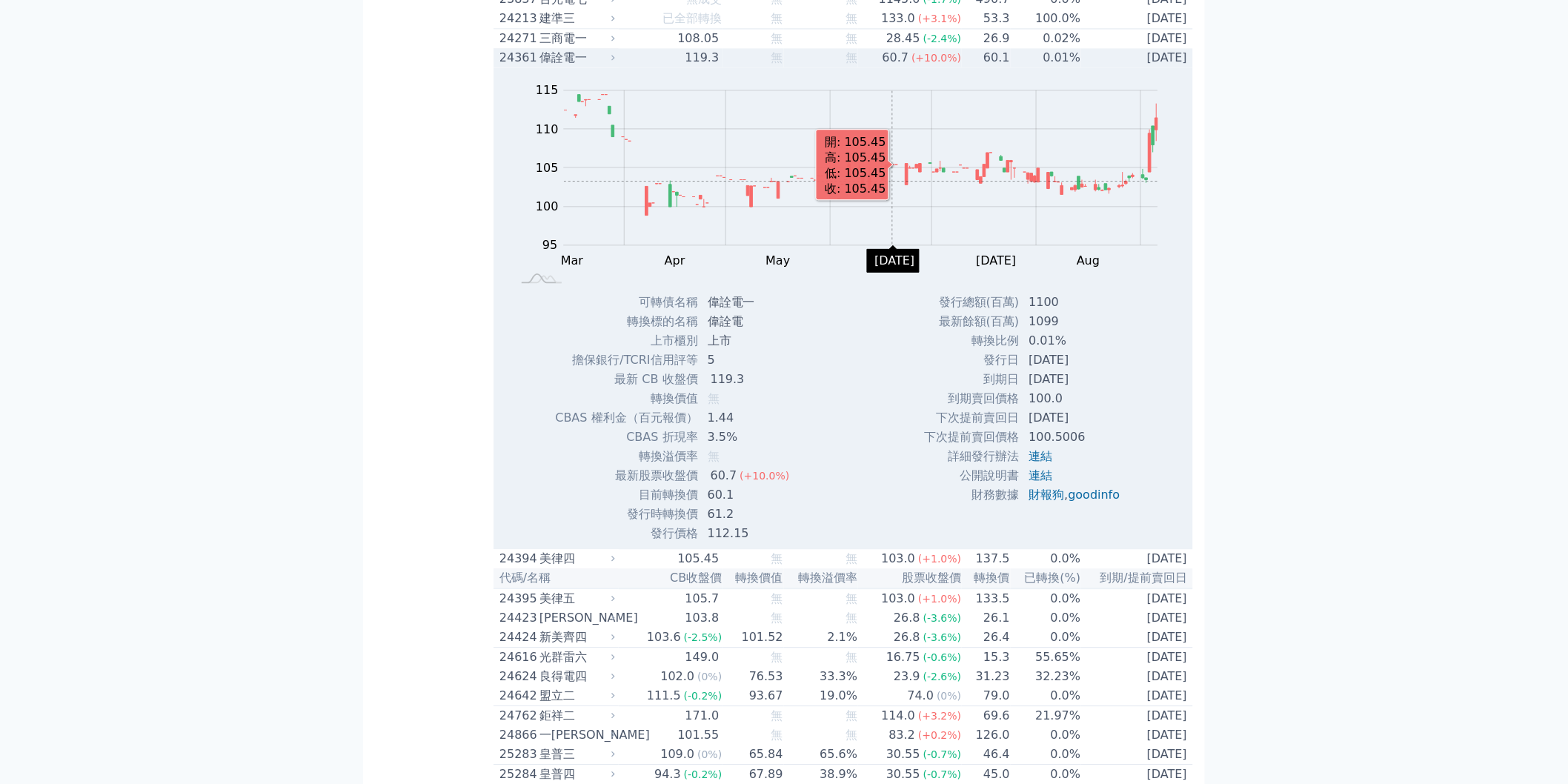
scroll to position [1313, 0]
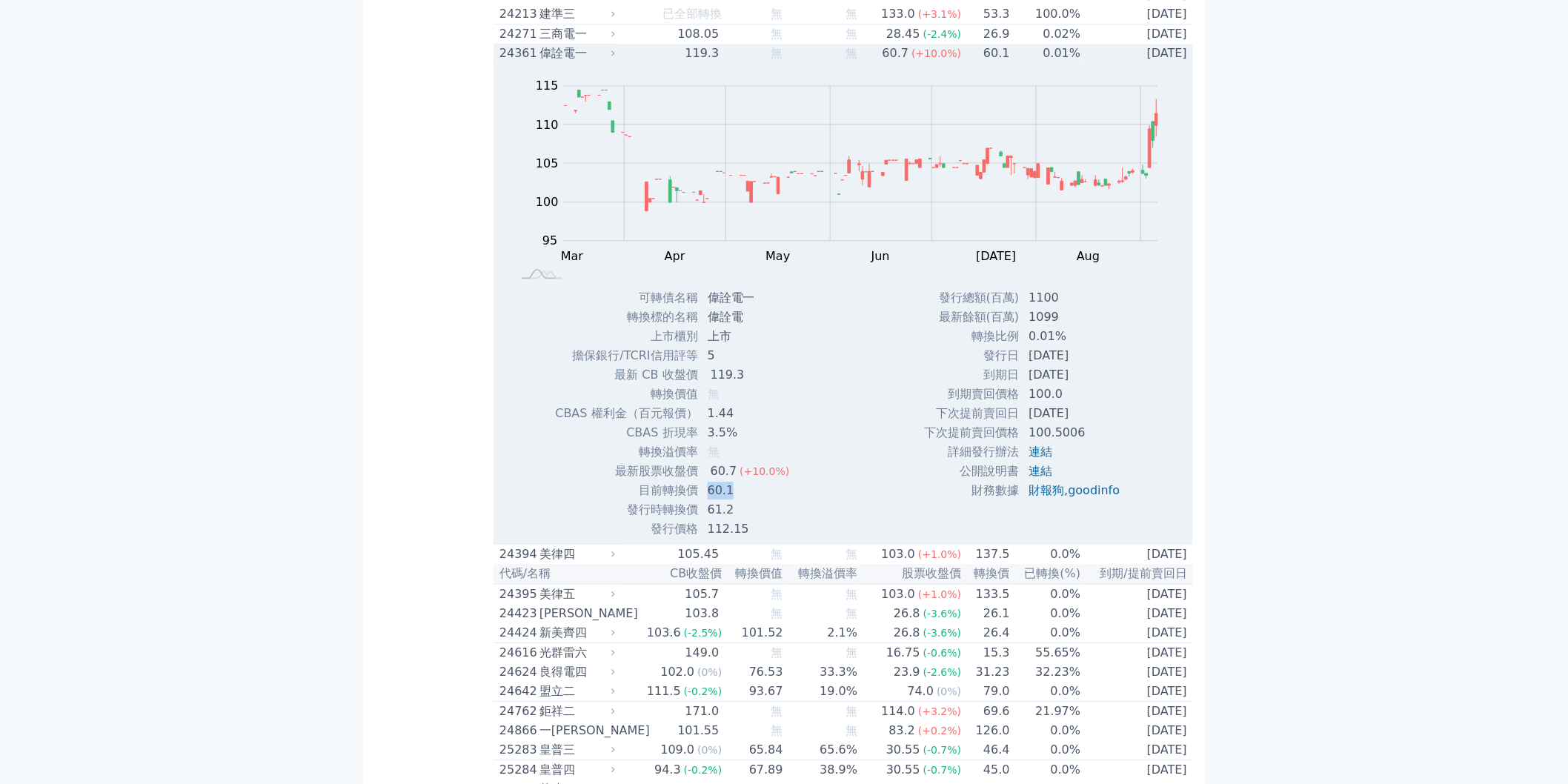
drag, startPoint x: 709, startPoint y: 587, endPoint x: 743, endPoint y: 583, distance: 34.2
click at [743, 500] on td "60.1" at bounding box center [749, 490] width 103 height 19
drag, startPoint x: 741, startPoint y: 603, endPoint x: 744, endPoint y: 515, distance: 88.1
click at [743, 515] on tbody "可轉債名稱 偉詮電一 轉換標的名稱 偉詮電 上市櫃別 上市 擔保銀行/TCRI信用評等 5 最新 CB 收盤價 119.3 無 1.44" at bounding box center [677, 413] width 247 height 250
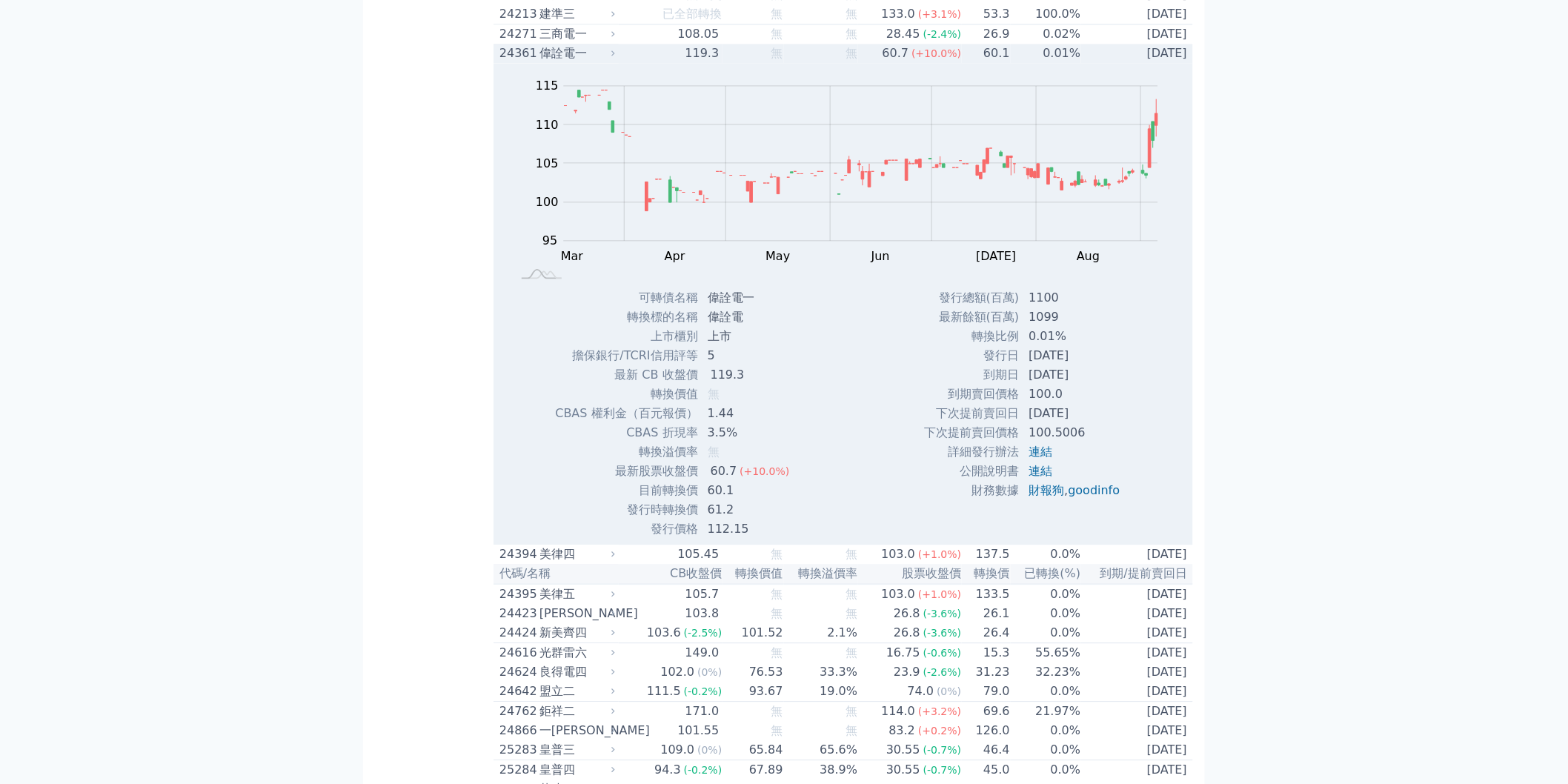
click at [1081, 63] on td "[DATE]" at bounding box center [1136, 54] width 112 height 19
